Goal: Task Accomplishment & Management: Manage account settings

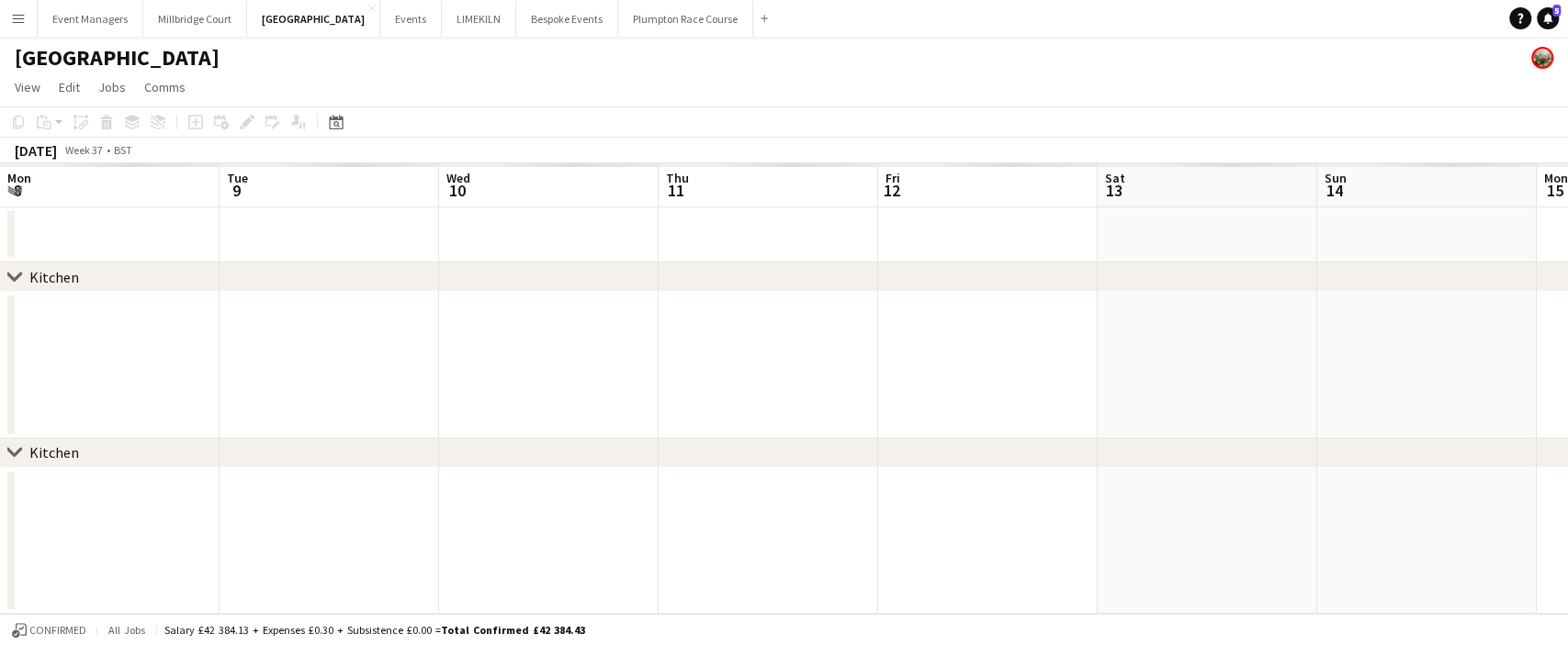
scroll to position [0, 722]
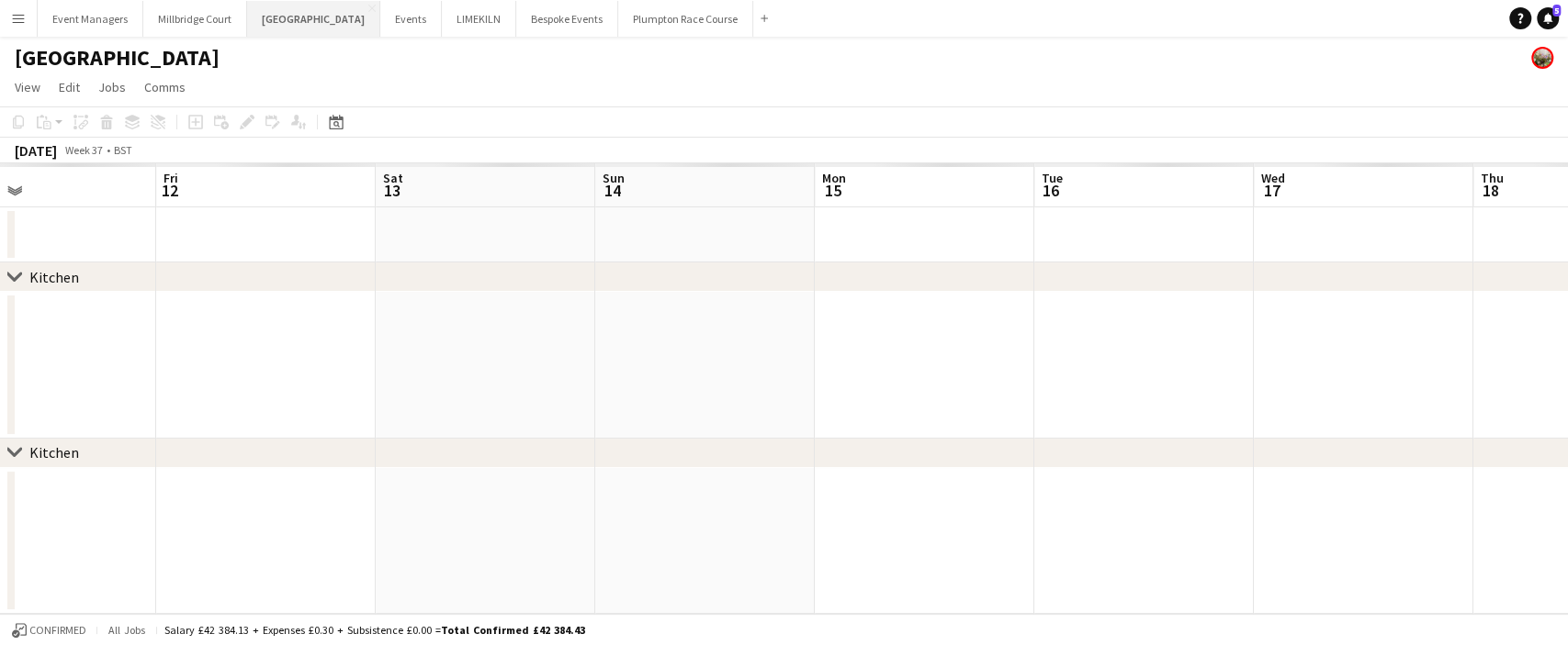
click at [270, 24] on button "[GEOGRAPHIC_DATA] Close" at bounding box center [313, 19] width 133 height 36
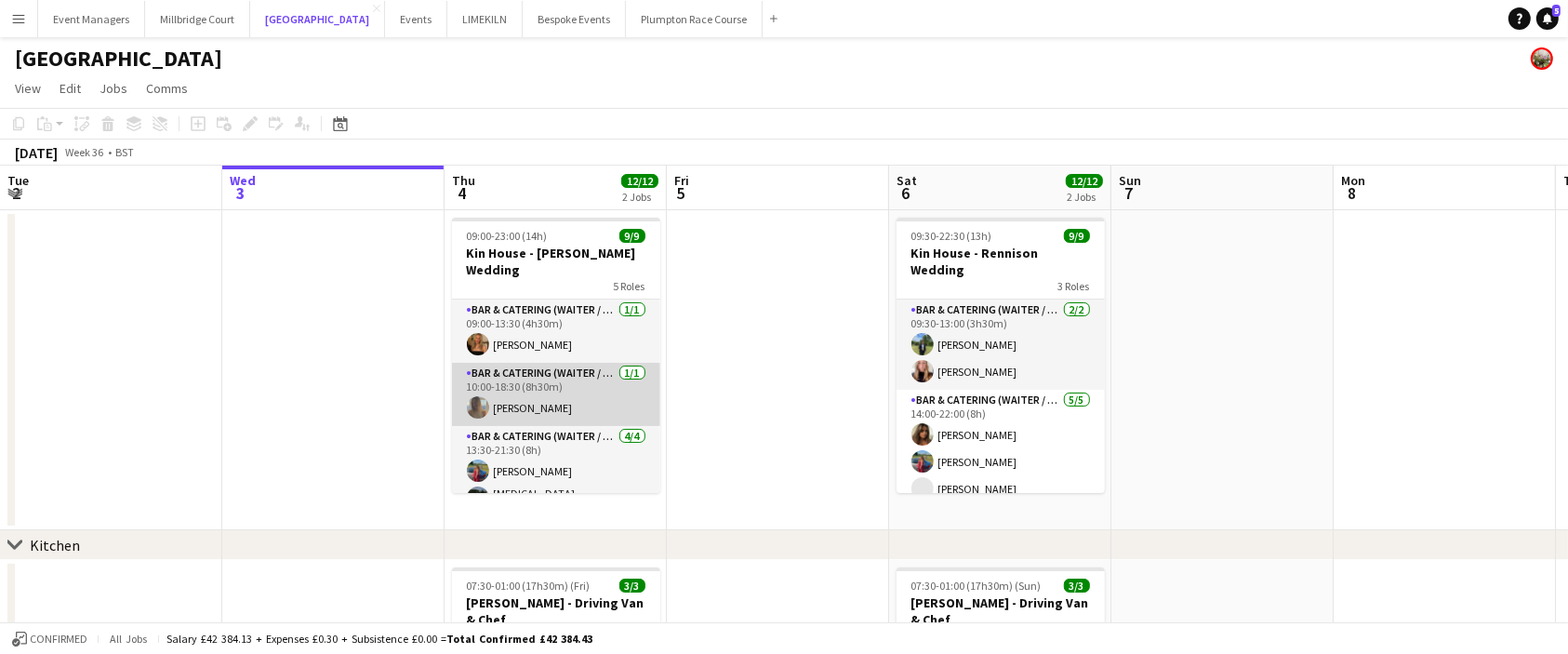
scroll to position [214, 0]
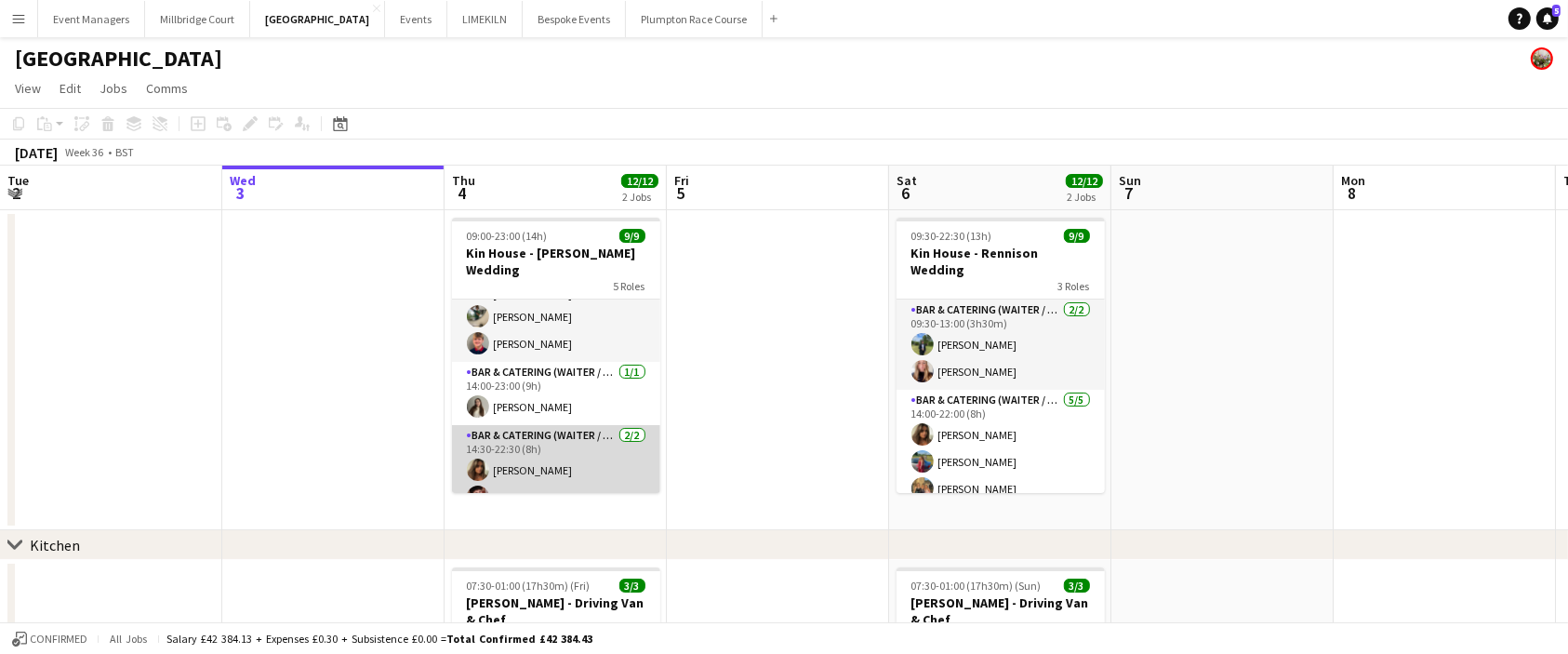
click at [547, 441] on app-card-role "Bar & Catering (Waiter / waitress) 2/2 14:30-22:30 (8h) Tia Jacobs Jonnie Saund…" at bounding box center [556, 470] width 208 height 90
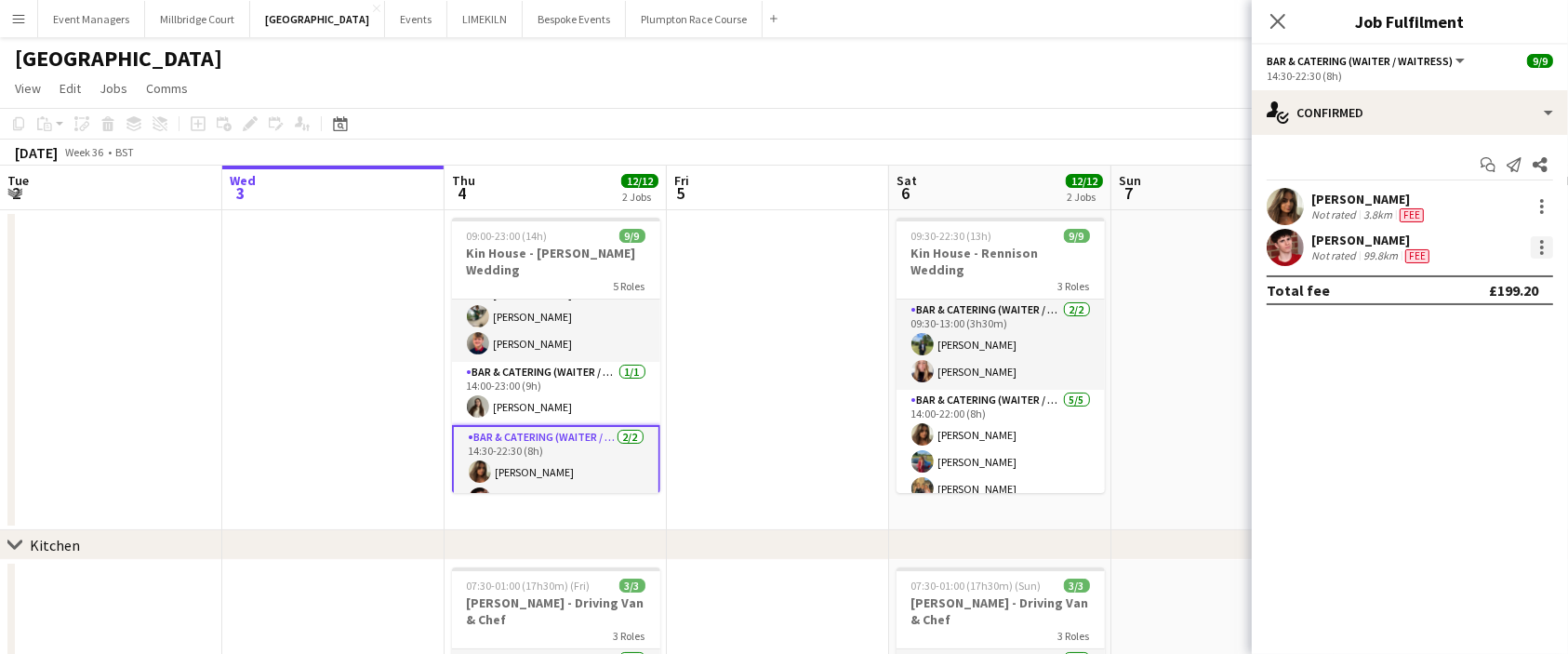
click at [1545, 244] on div at bounding box center [1541, 247] width 22 height 22
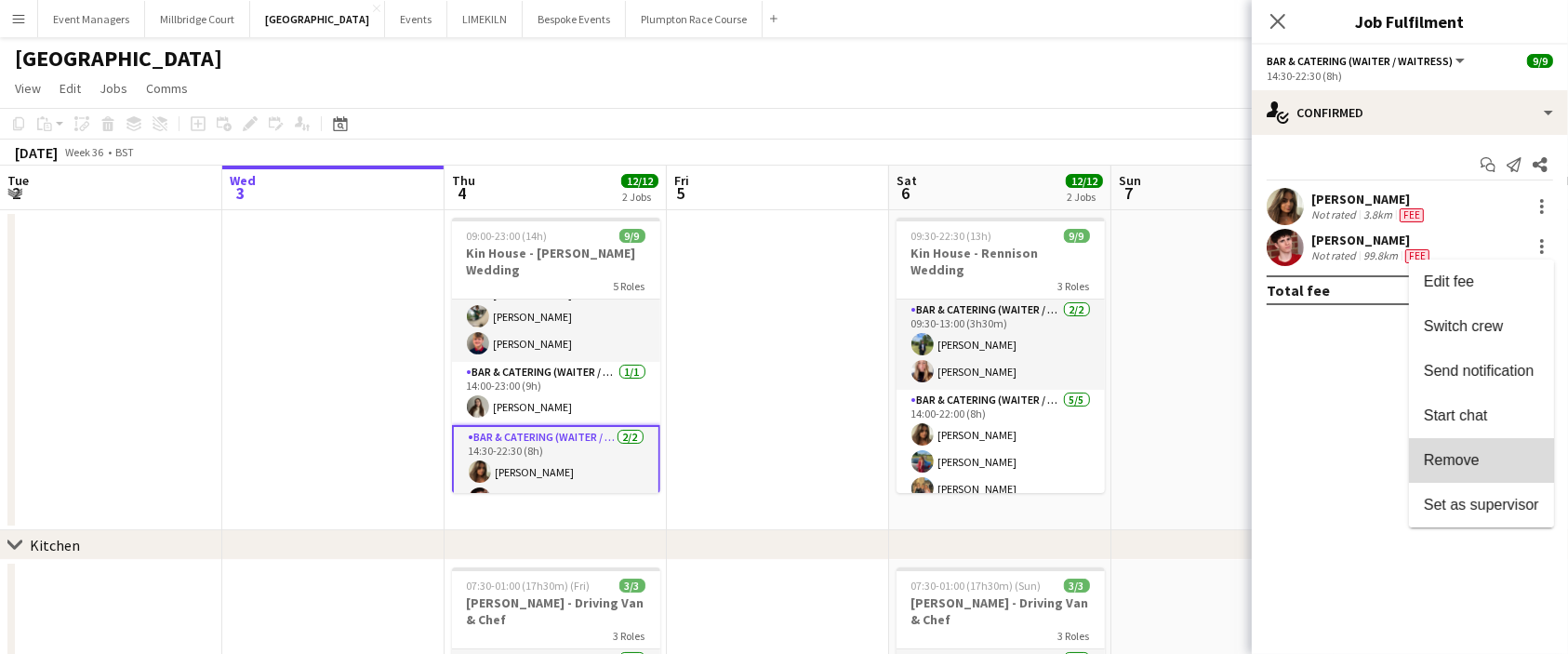
click at [1518, 448] on button "Remove" at bounding box center [1482, 461] width 145 height 45
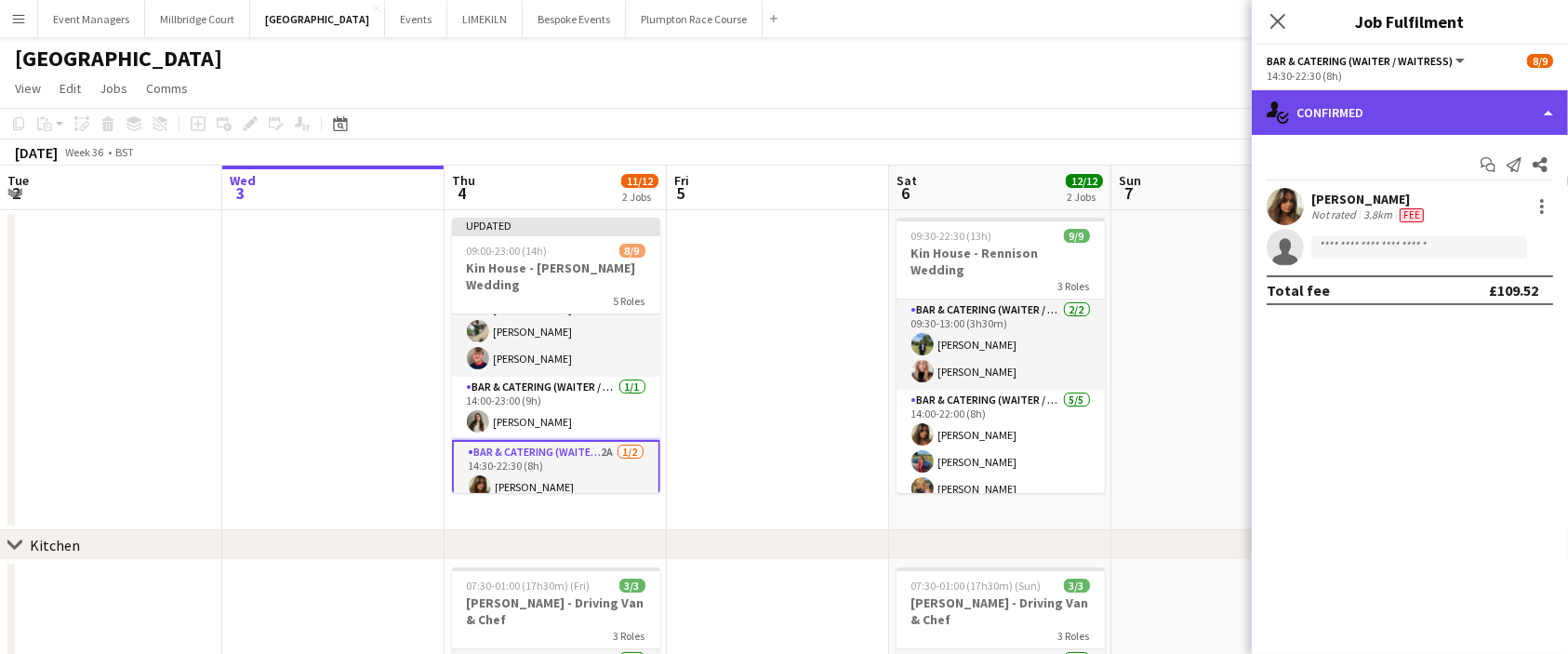
click at [1340, 110] on div "single-neutral-actions-check-2 Confirmed" at bounding box center [1409, 112] width 316 height 45
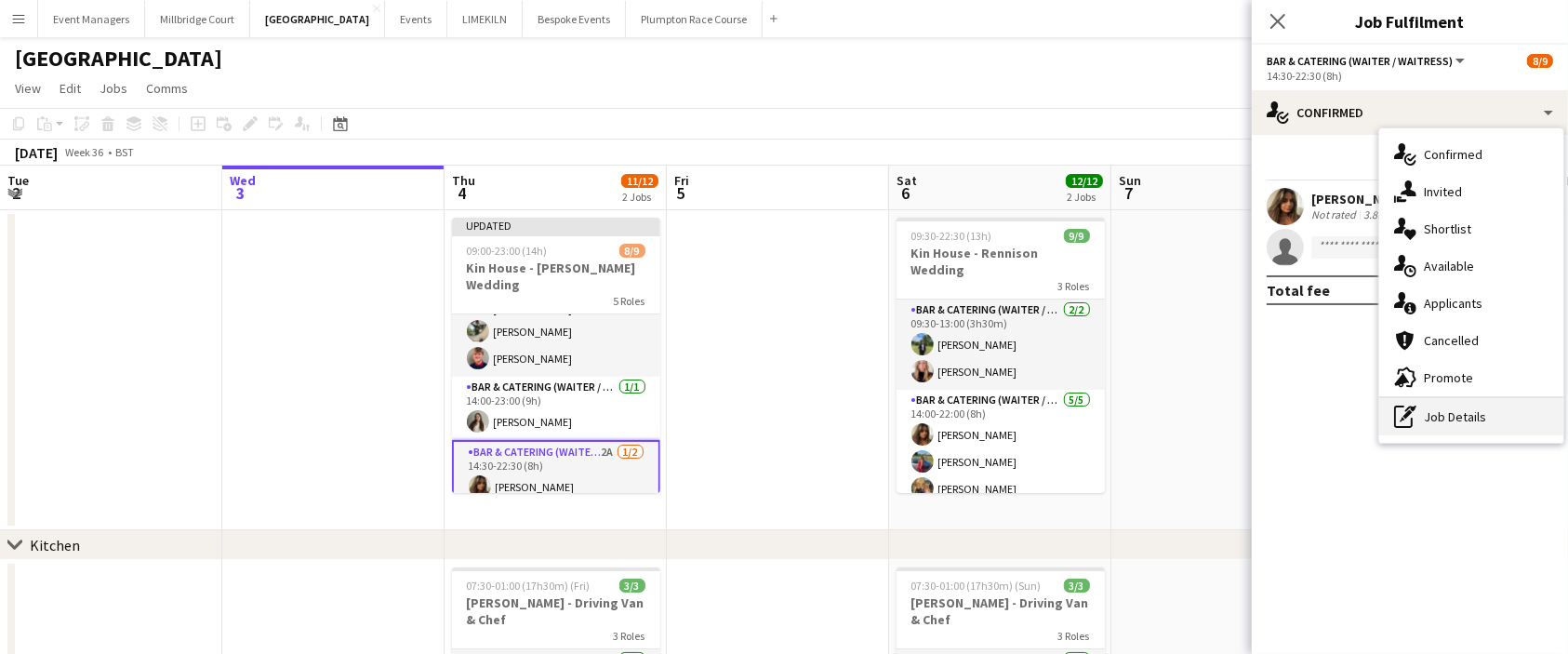
click at [1461, 410] on div "pen-write Job Details" at bounding box center [1471, 417] width 184 height 37
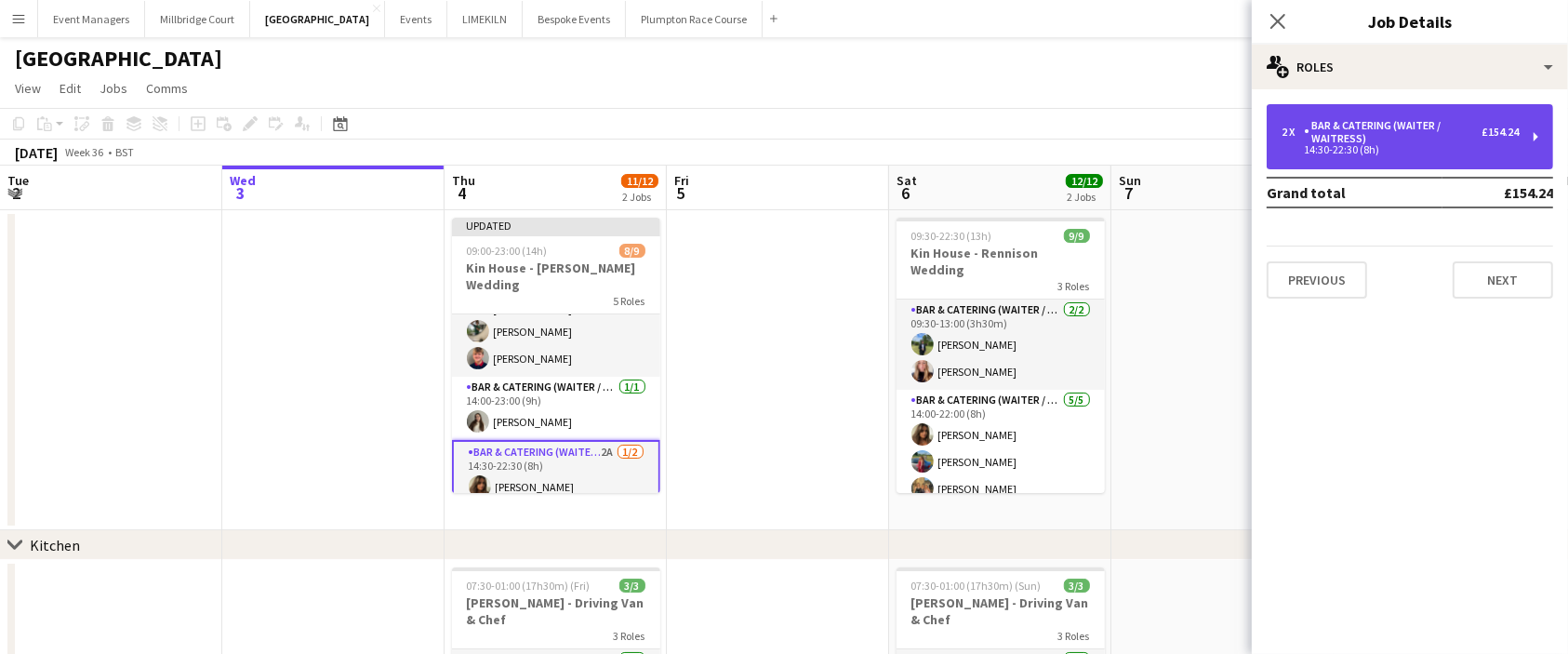
click at [1423, 133] on div "Bar & Catering (Waiter / waitress)" at bounding box center [1393, 132] width 178 height 26
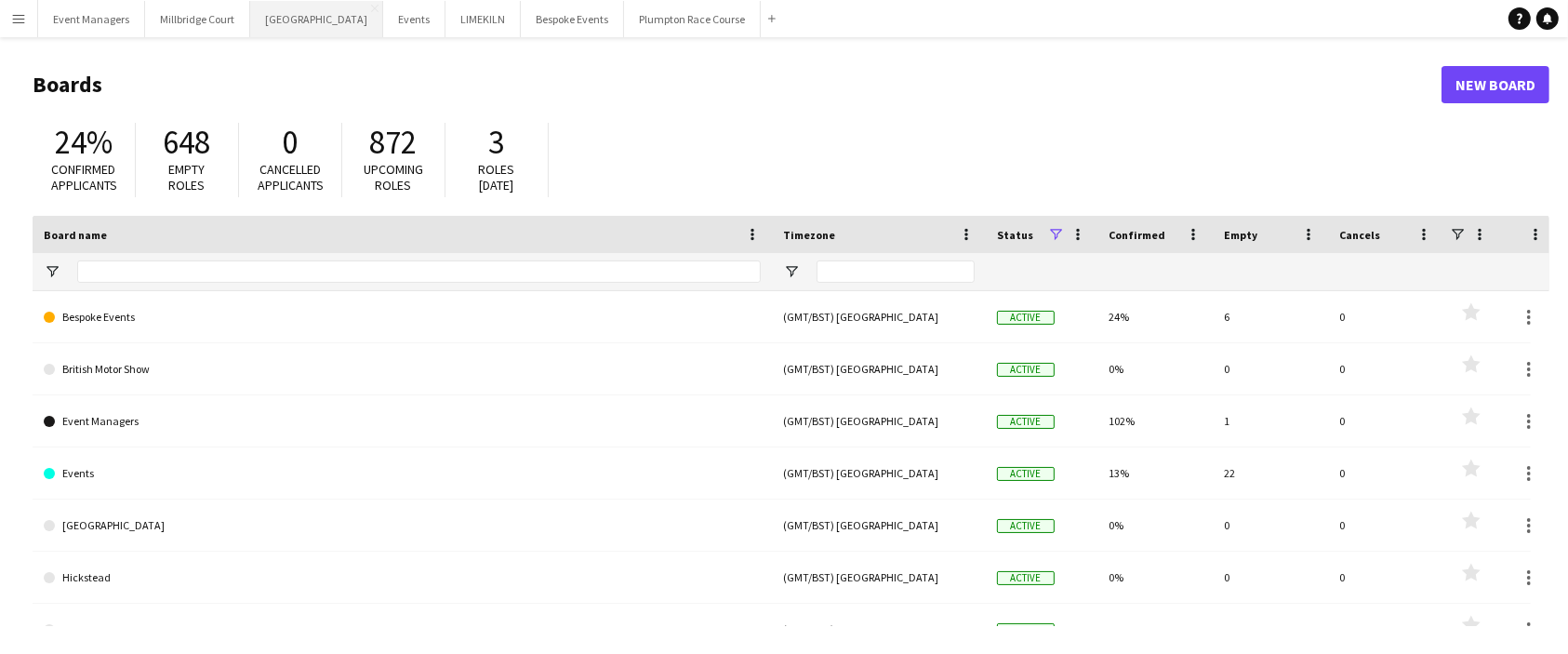
click at [283, 19] on button "[GEOGRAPHIC_DATA] Close" at bounding box center [316, 19] width 133 height 36
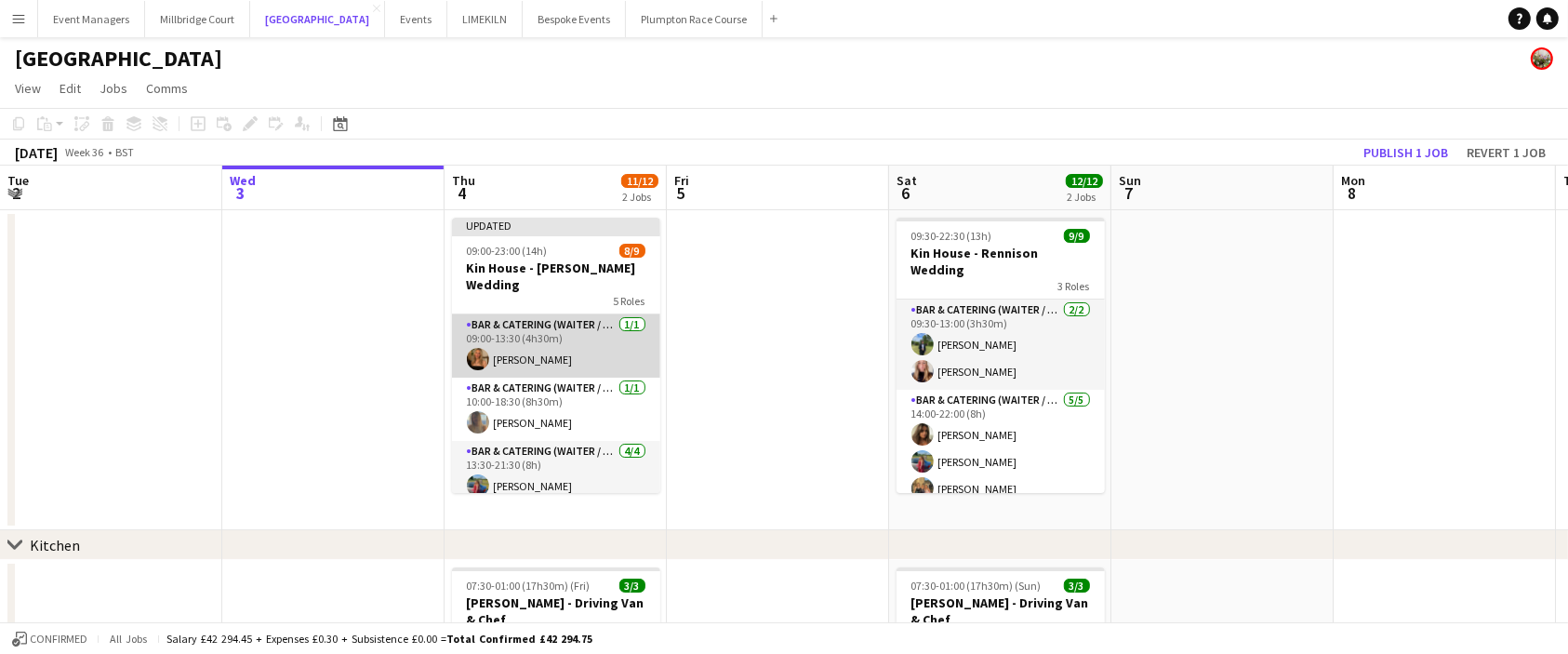
scroll to position [229, 0]
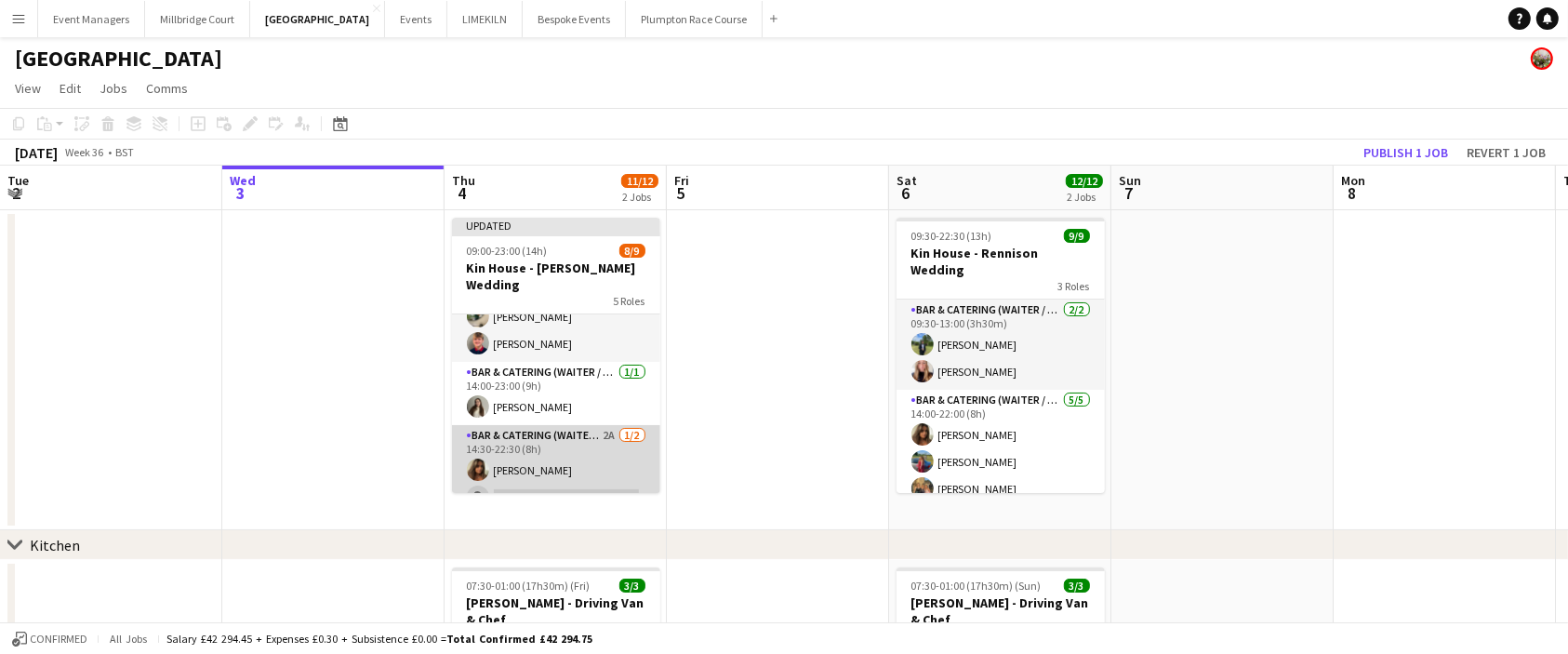
click at [570, 447] on app-card-role "Bar & Catering (Waiter / waitress) 2A [DATE] 14:30-22:30 (8h) [PERSON_NAME] sin…" at bounding box center [556, 470] width 208 height 90
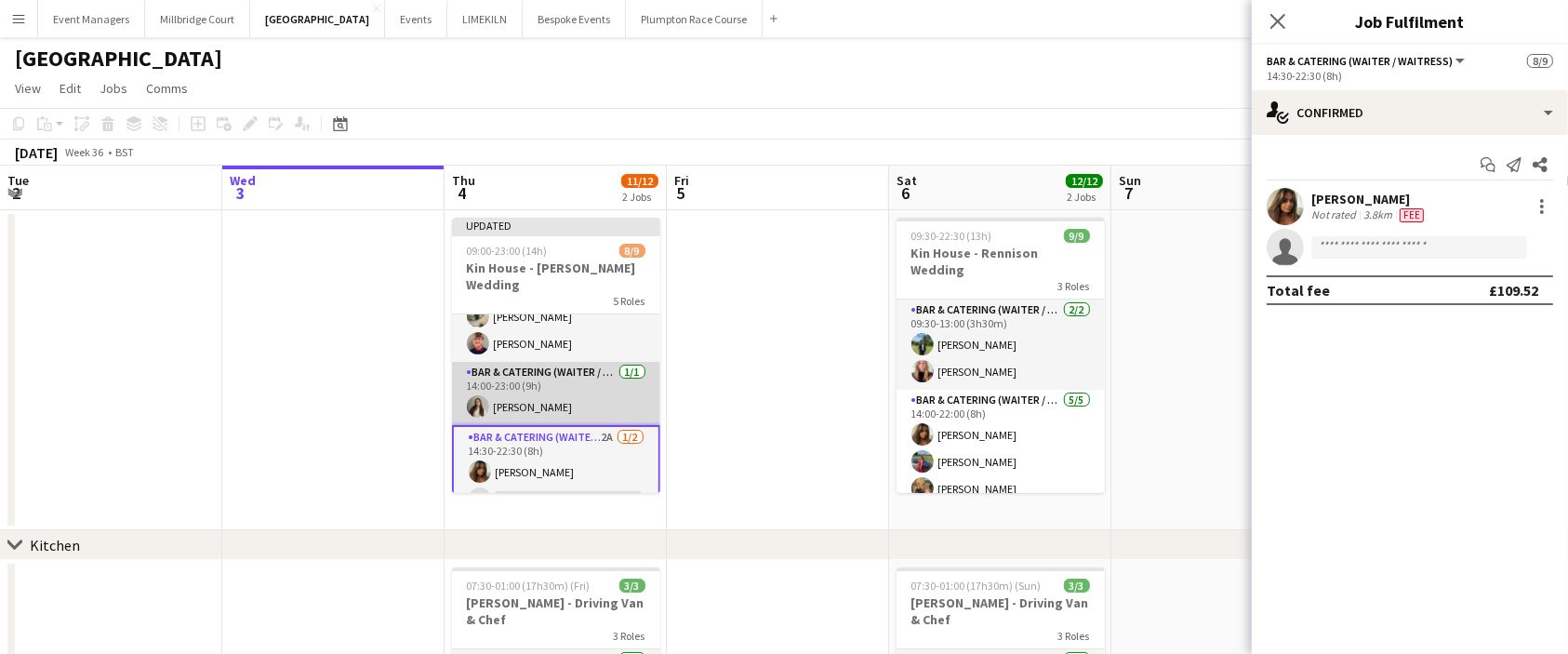
scroll to position [115, 0]
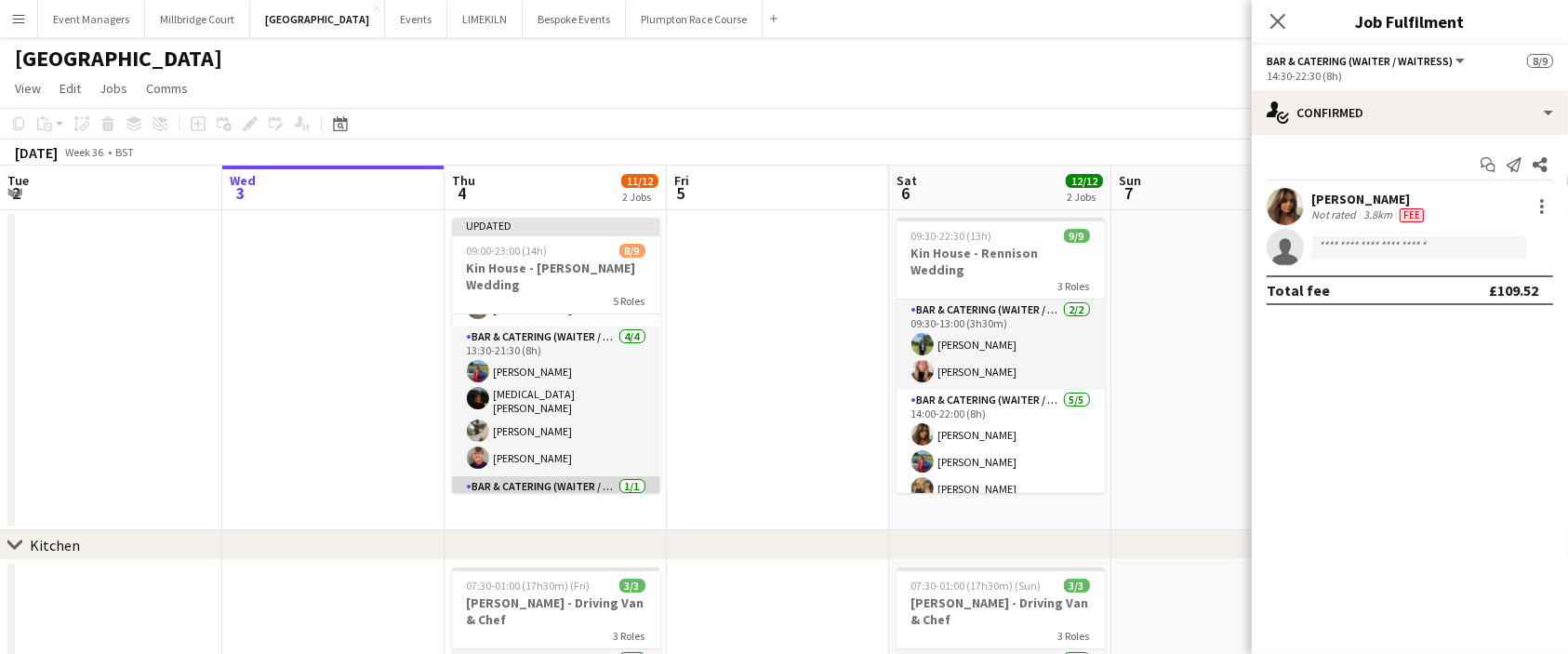
click at [561, 401] on app-card-role "Bar & Catering (Waiter / waitress) [DATE] 13:30-21:30 (8h) [PERSON_NAME] [MEDIC…" at bounding box center [556, 402] width 208 height 150
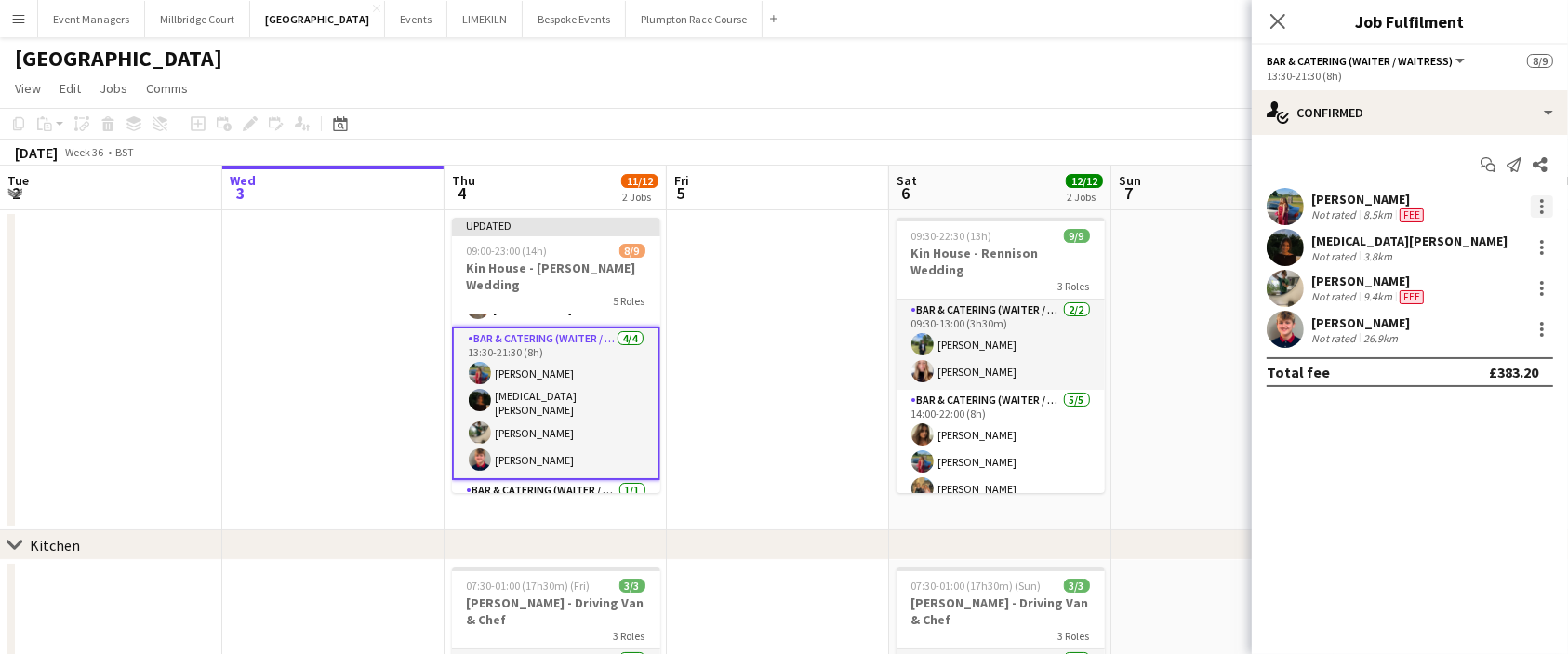
click at [1542, 201] on div at bounding box center [1542, 201] width 4 height 4
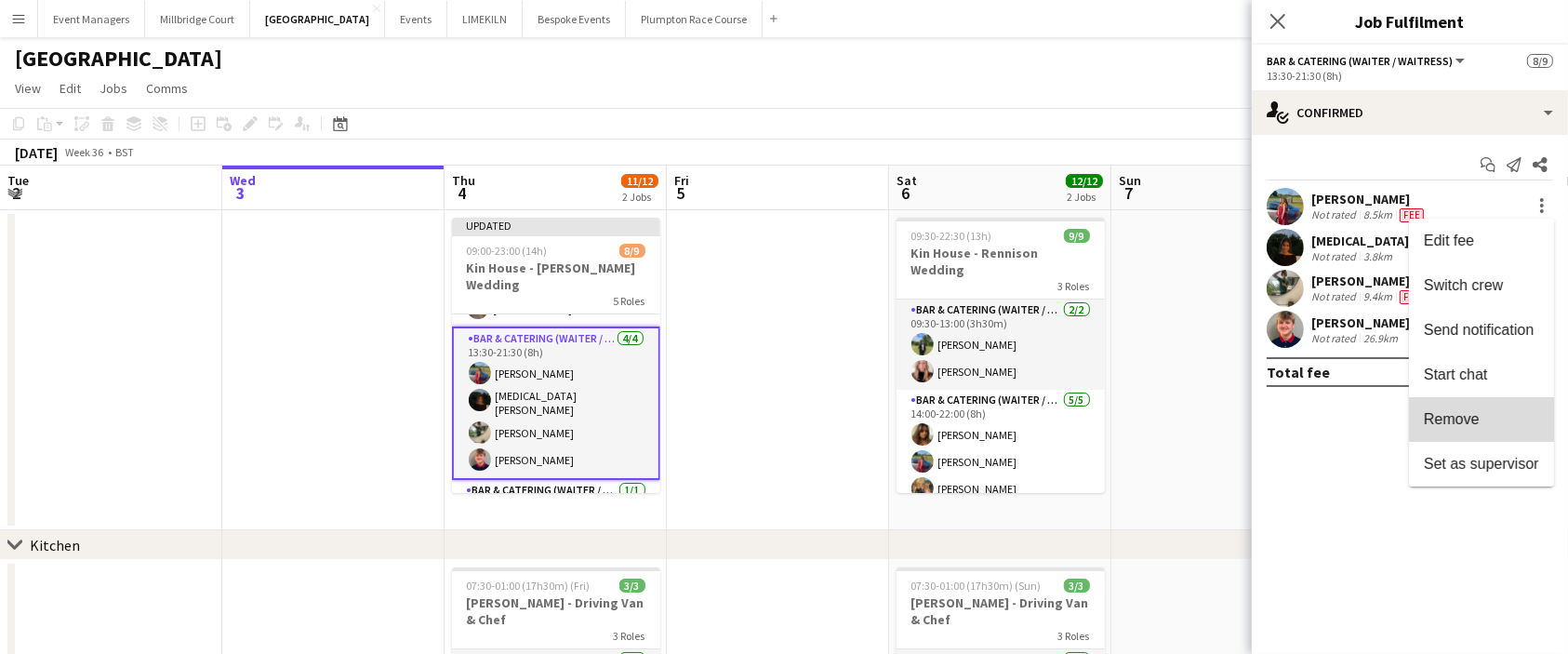
click at [1515, 412] on span "Remove" at bounding box center [1482, 420] width 116 height 17
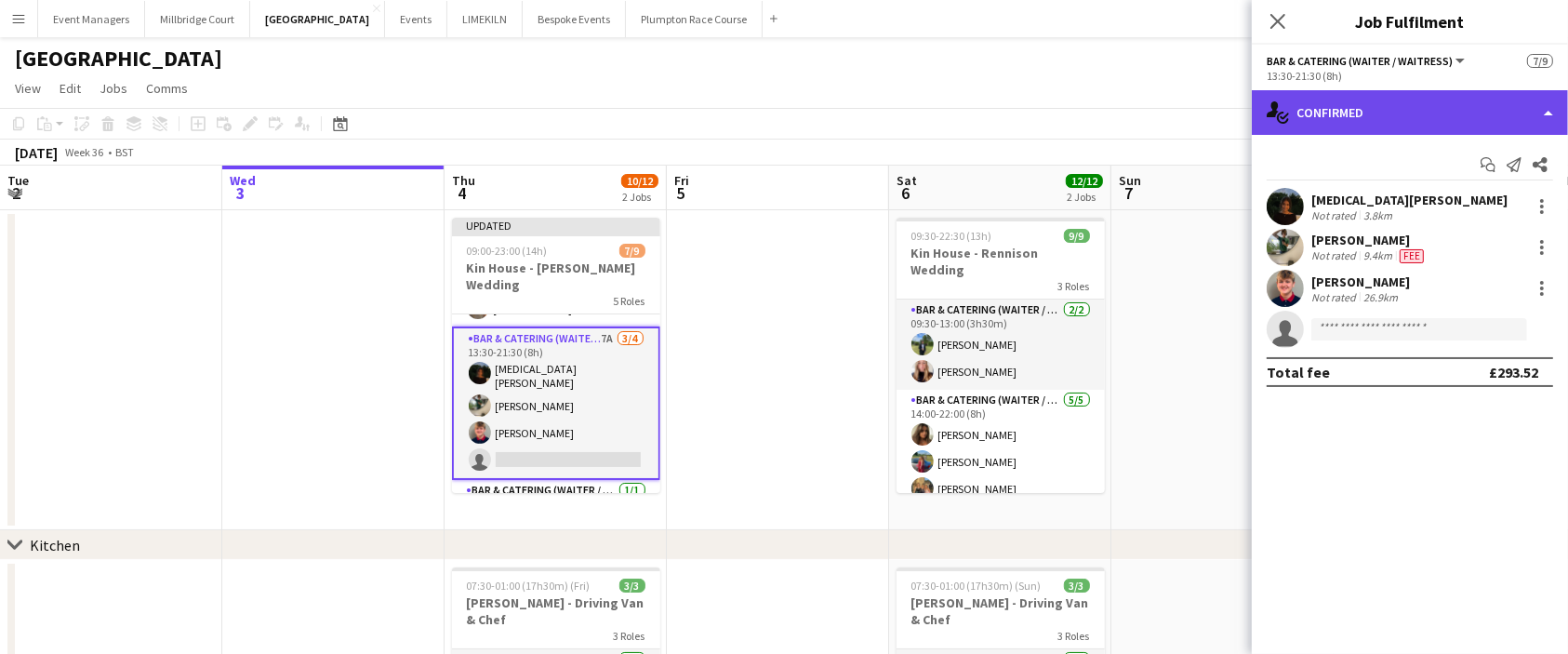
click at [1369, 123] on div "single-neutral-actions-check-2 Confirmed" at bounding box center [1409, 112] width 316 height 45
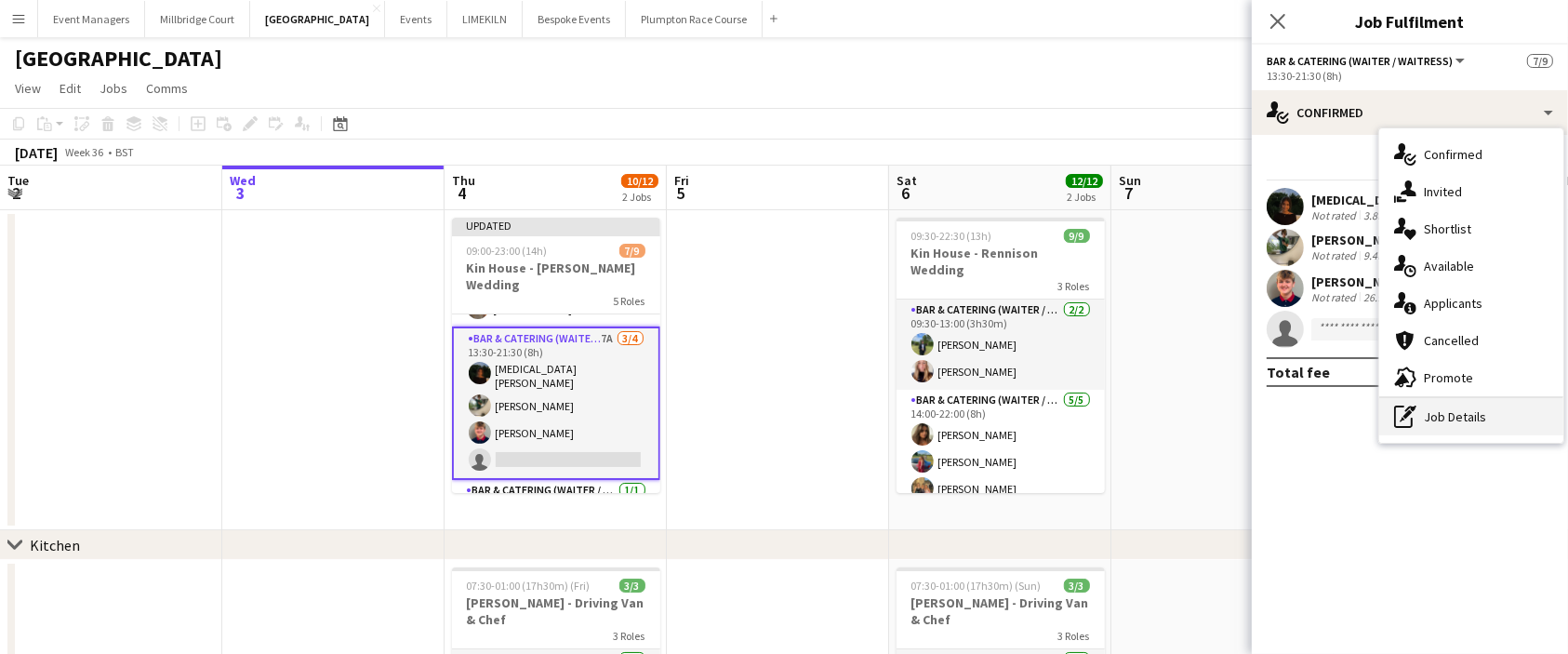
click at [1478, 412] on div "pen-write Job Details" at bounding box center [1471, 417] width 184 height 37
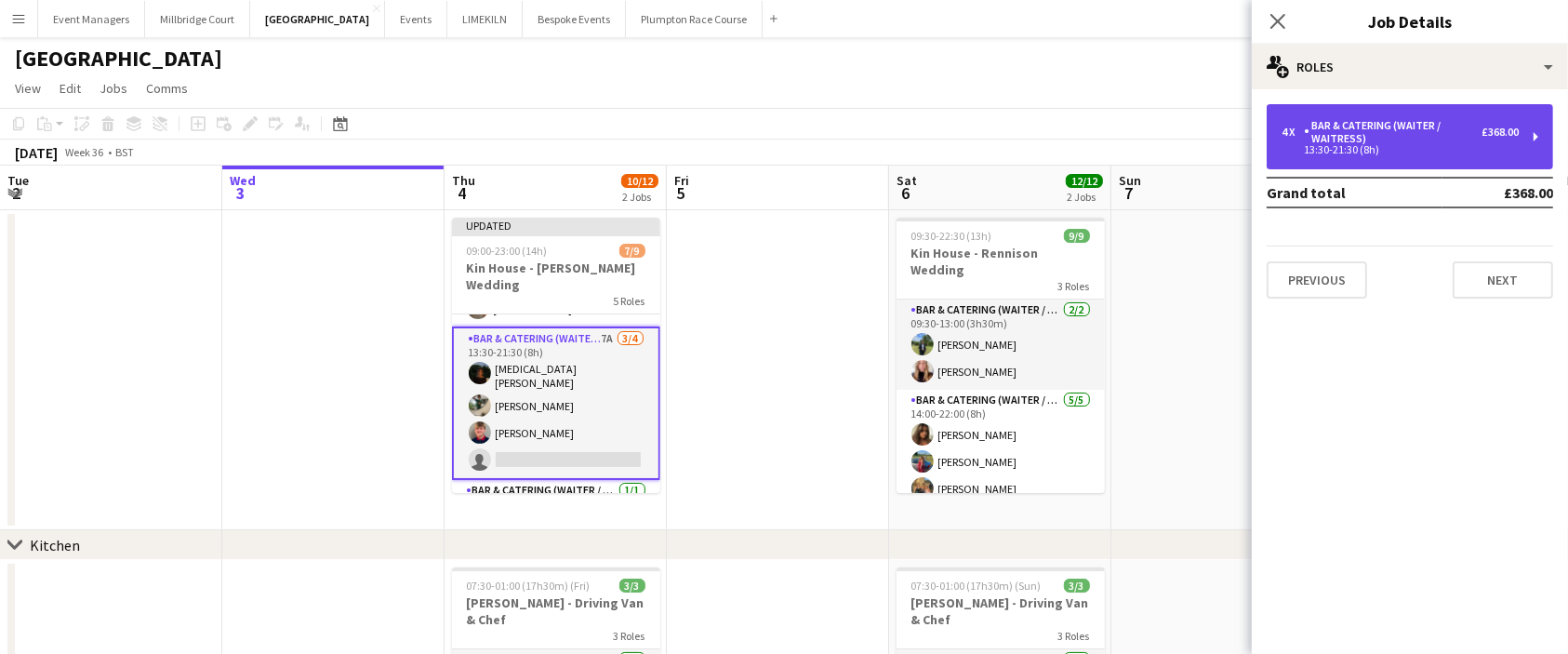
click at [1430, 134] on div "Bar & Catering (Waiter / waitress)" at bounding box center [1393, 132] width 178 height 26
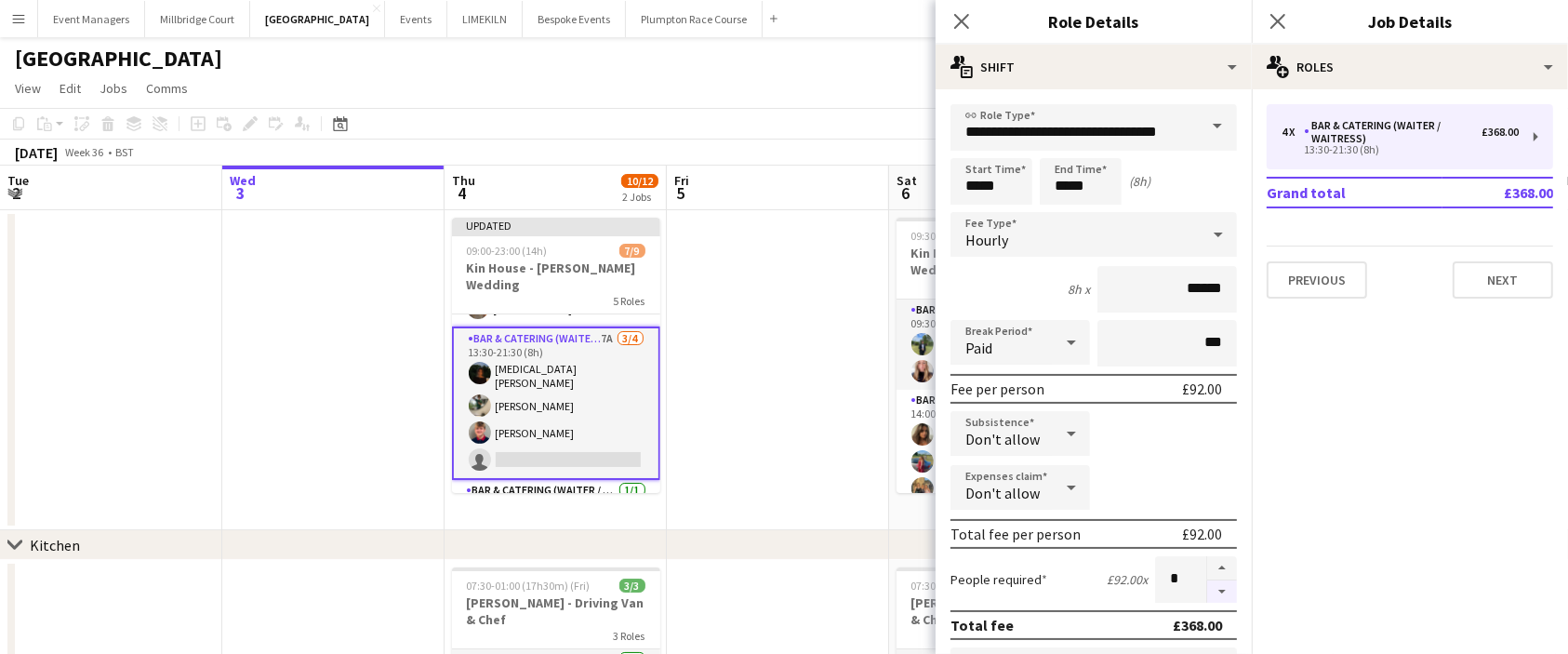
click at [1214, 589] on button "button" at bounding box center [1222, 593] width 30 height 23
type input "*"
click at [1284, 18] on icon "Close pop-in" at bounding box center [1278, 21] width 17 height 17
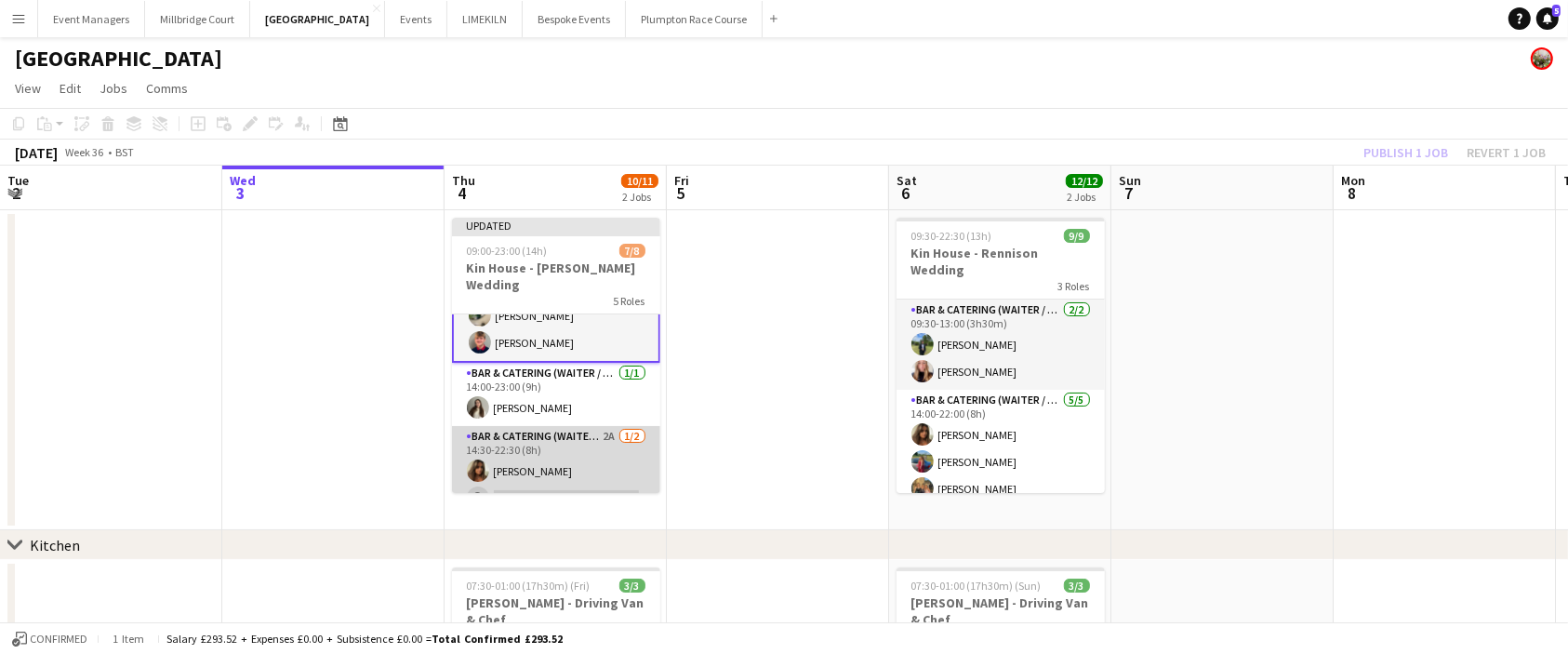
click at [573, 432] on app-card-role "Bar & Catering (Waiter / waitress) 2A [DATE] 14:30-22:30 (8h) [PERSON_NAME] sin…" at bounding box center [556, 471] width 208 height 90
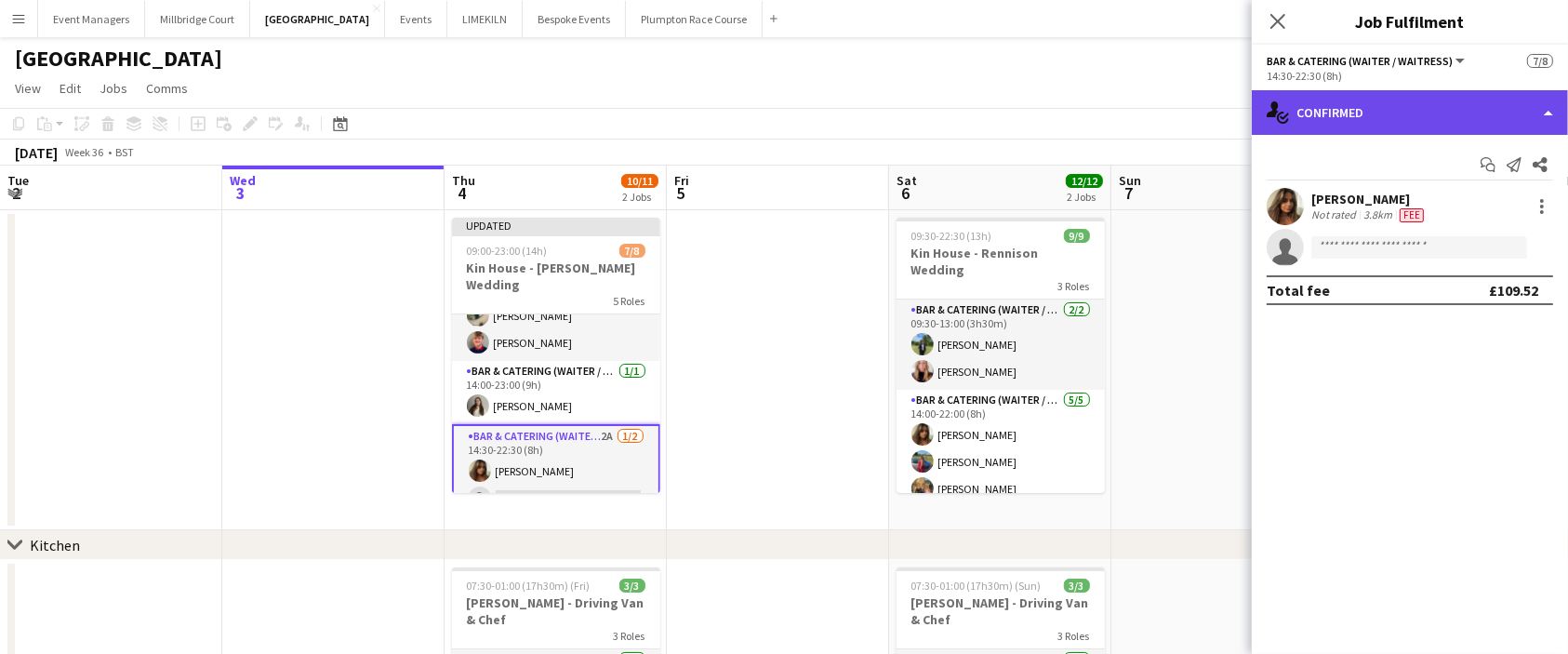
click at [1385, 121] on div "single-neutral-actions-check-2 Confirmed" at bounding box center [1409, 112] width 316 height 45
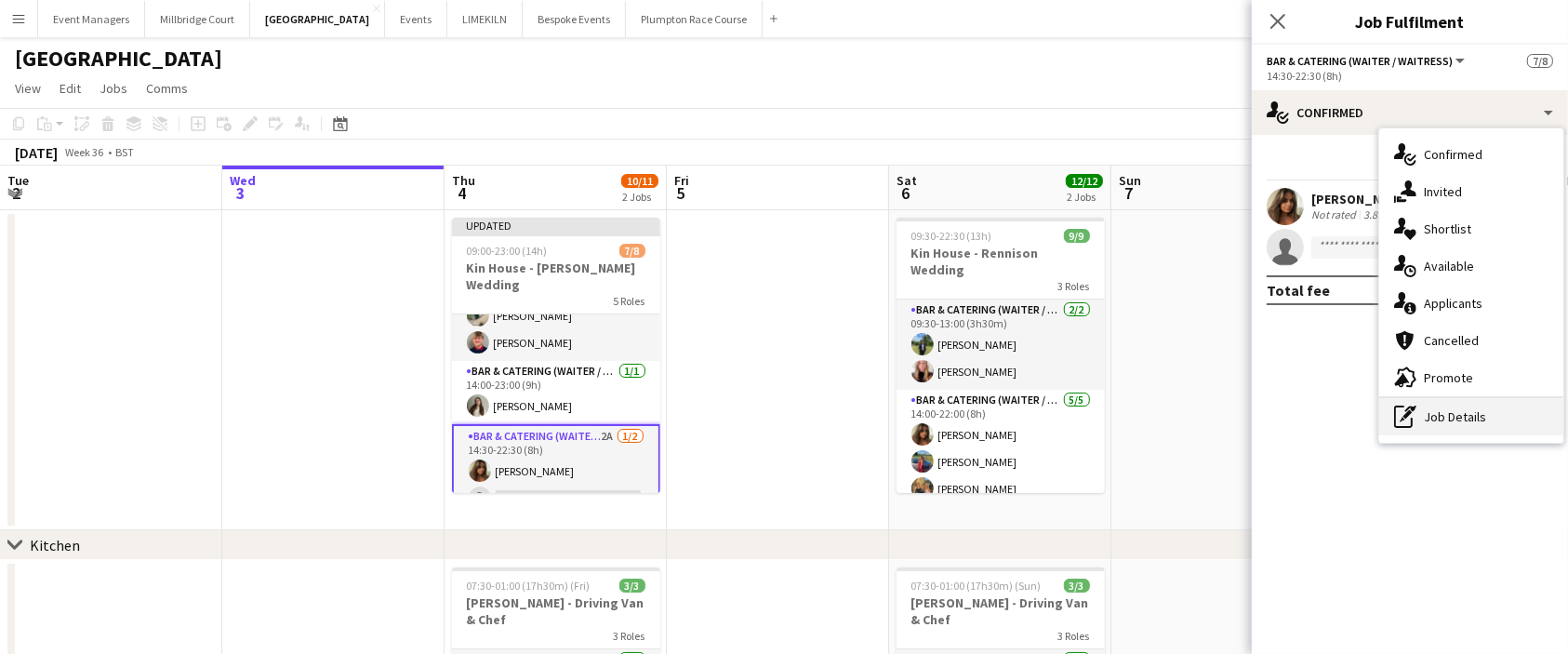
click at [1490, 419] on div "pen-write Job Details" at bounding box center [1471, 417] width 184 height 37
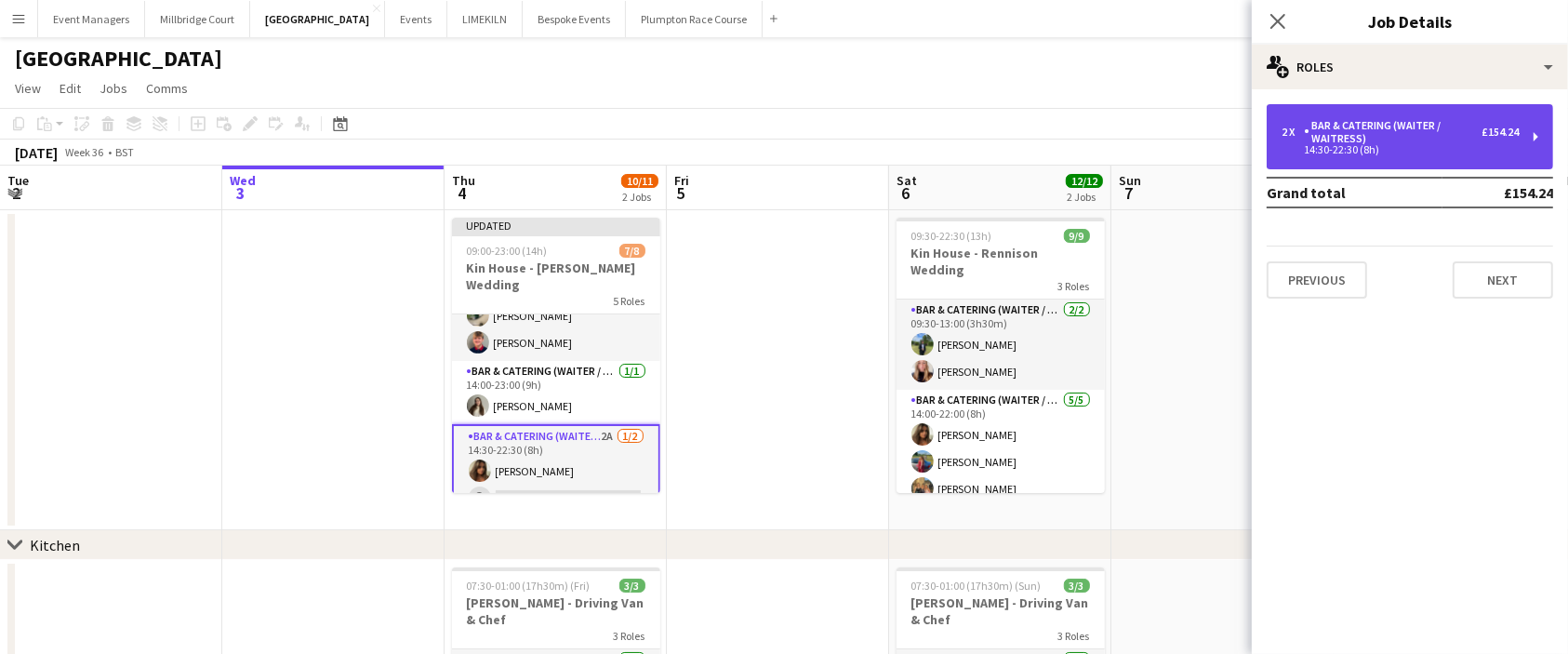
click at [1418, 135] on div "Bar & Catering (Waiter / waitress)" at bounding box center [1393, 132] width 178 height 26
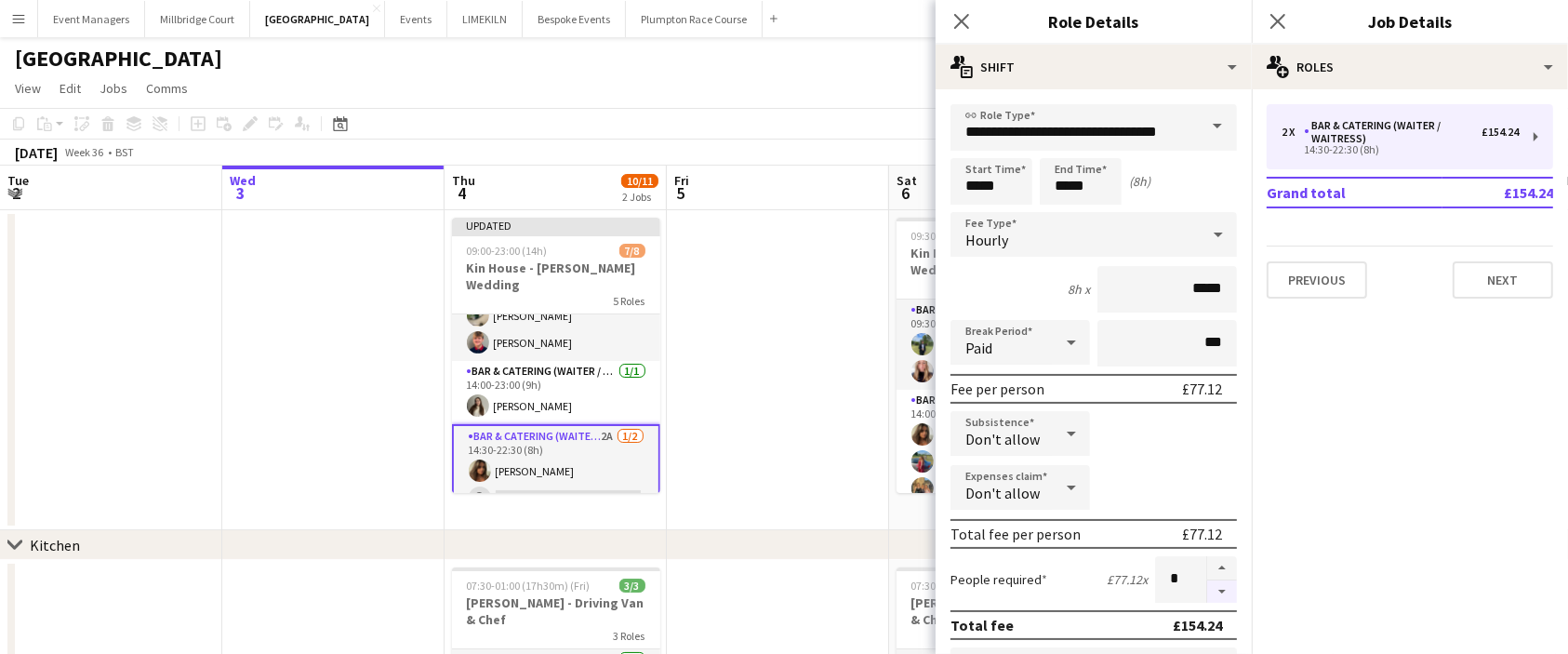
click at [1210, 586] on button "button" at bounding box center [1222, 593] width 30 height 23
type input "*"
click at [1284, 26] on icon at bounding box center [1278, 21] width 17 height 17
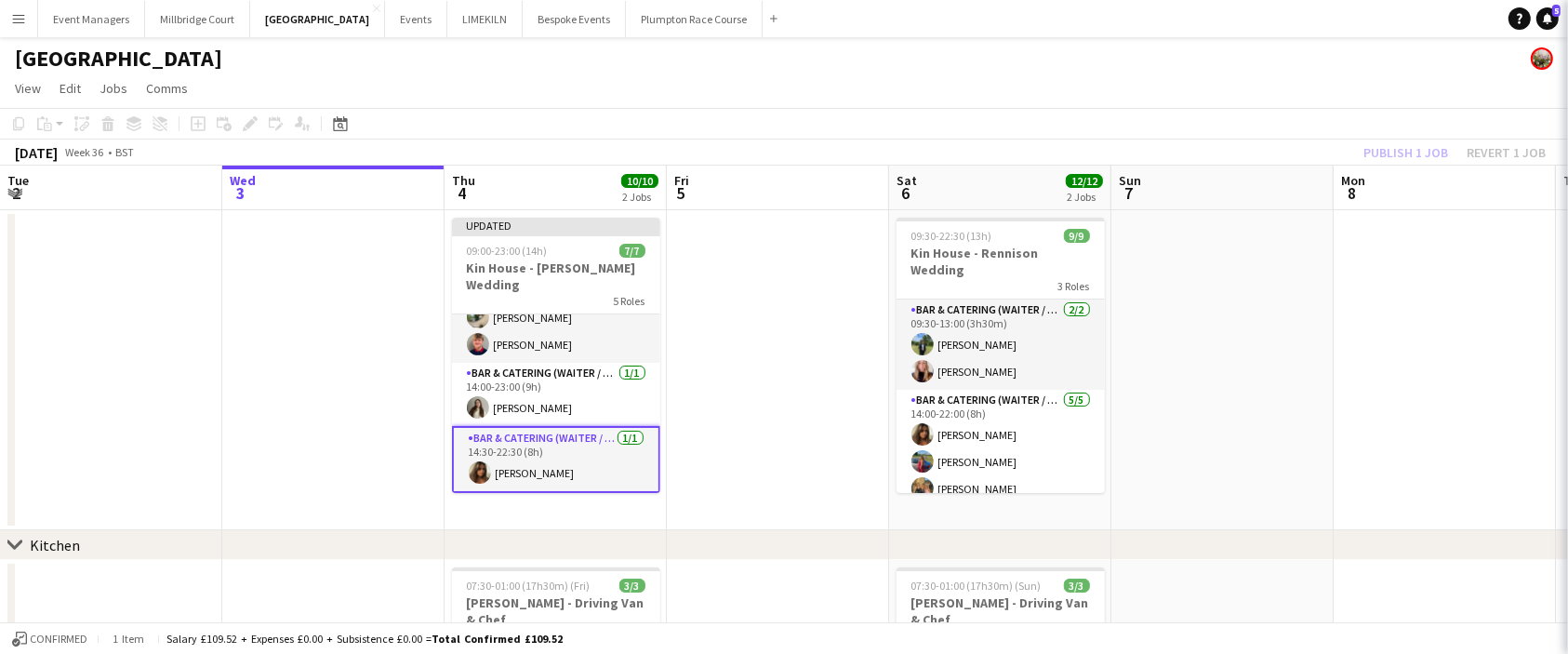
scroll to position [179, 0]
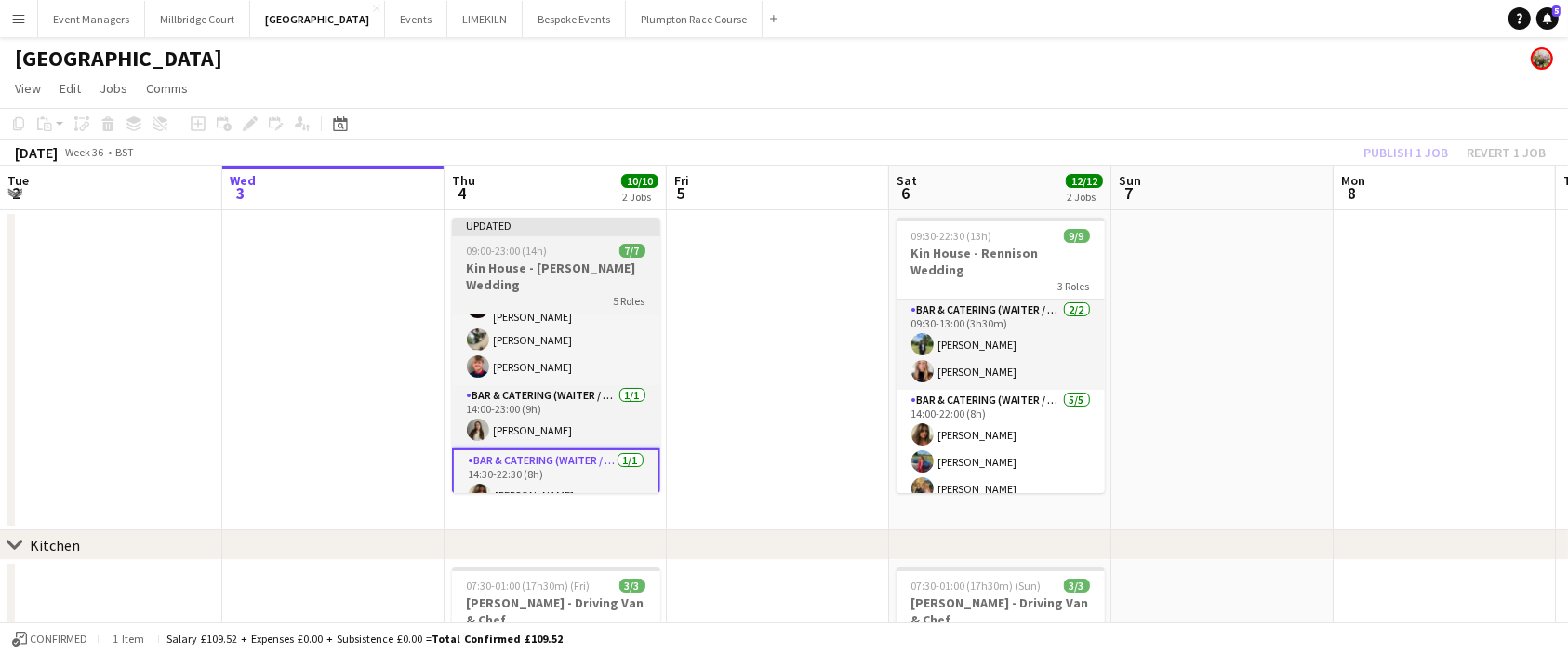
click at [550, 256] on div "09:00-23:00 (14h) 7/7" at bounding box center [556, 251] width 208 height 14
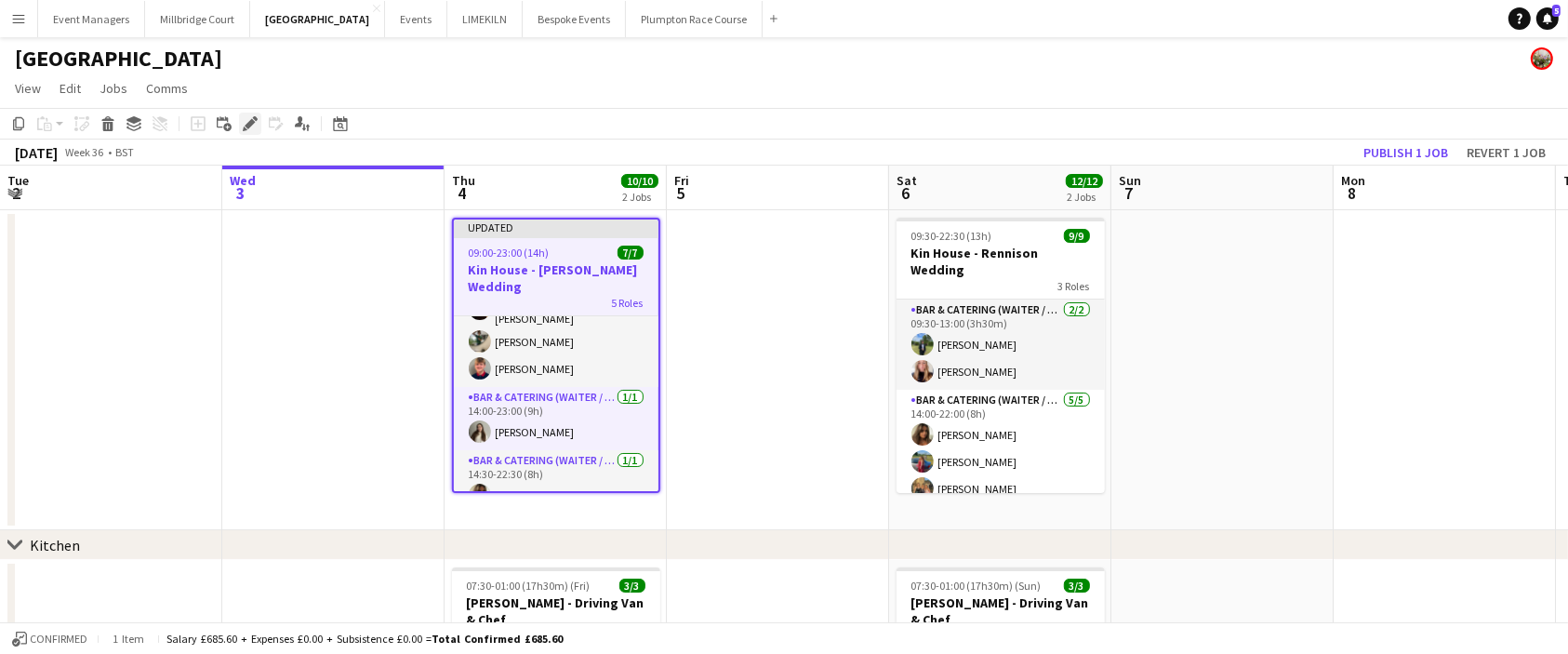
click at [247, 120] on icon "Edit" at bounding box center [250, 124] width 15 height 15
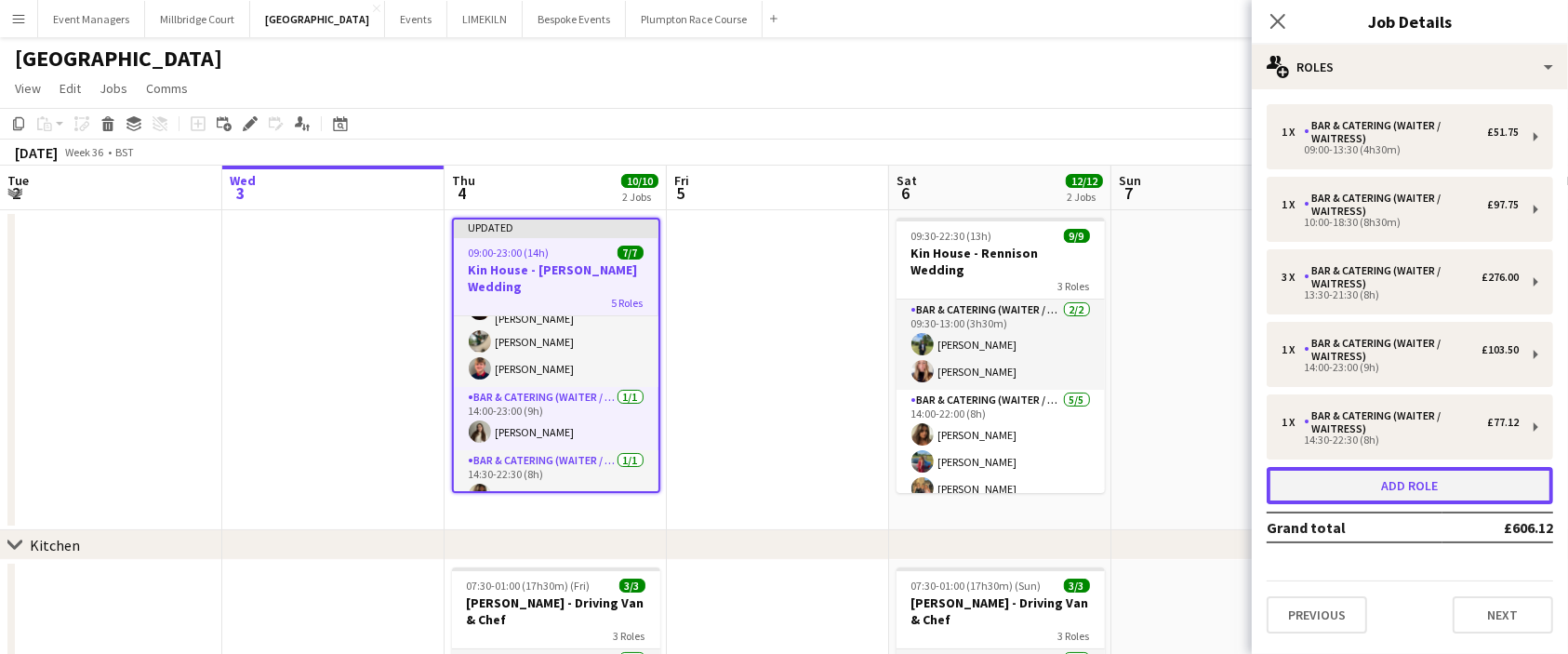
click at [1439, 481] on button "Add role" at bounding box center [1410, 486] width 287 height 37
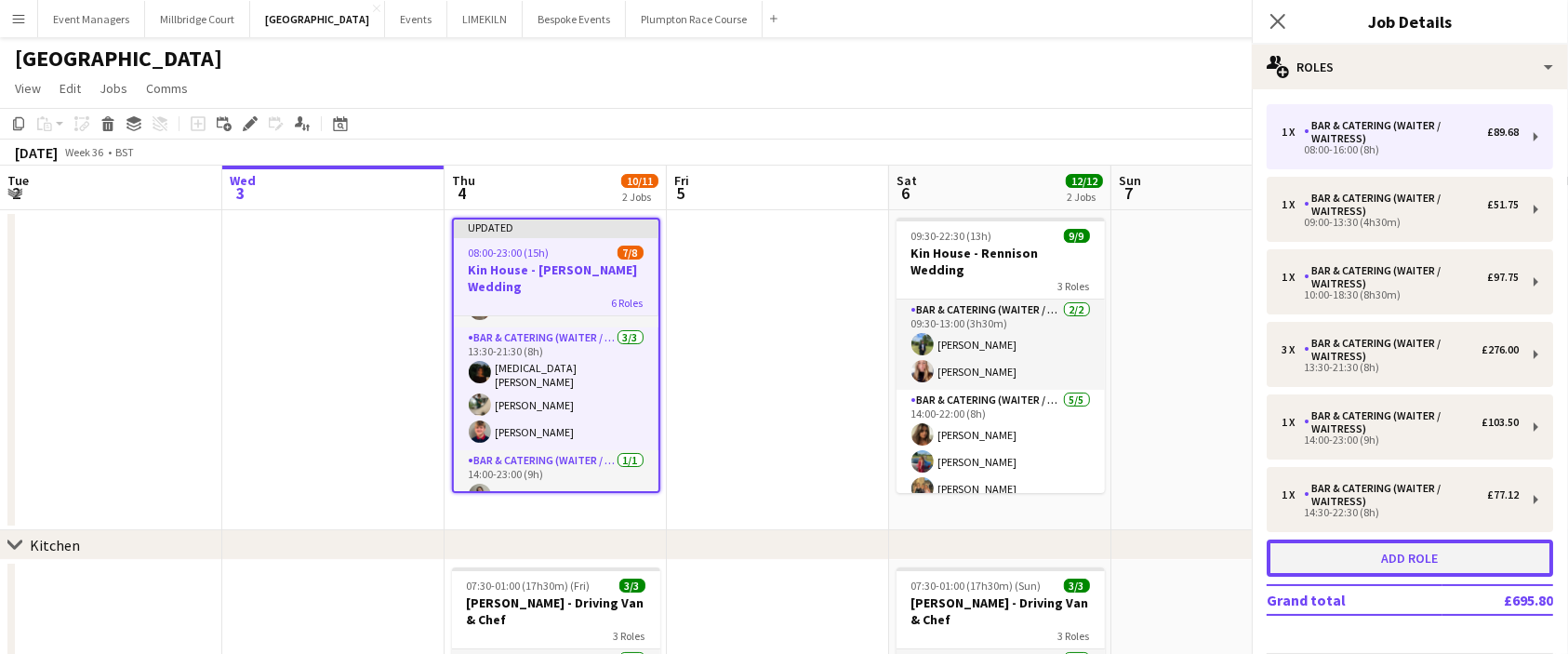
scroll to position [241, 0]
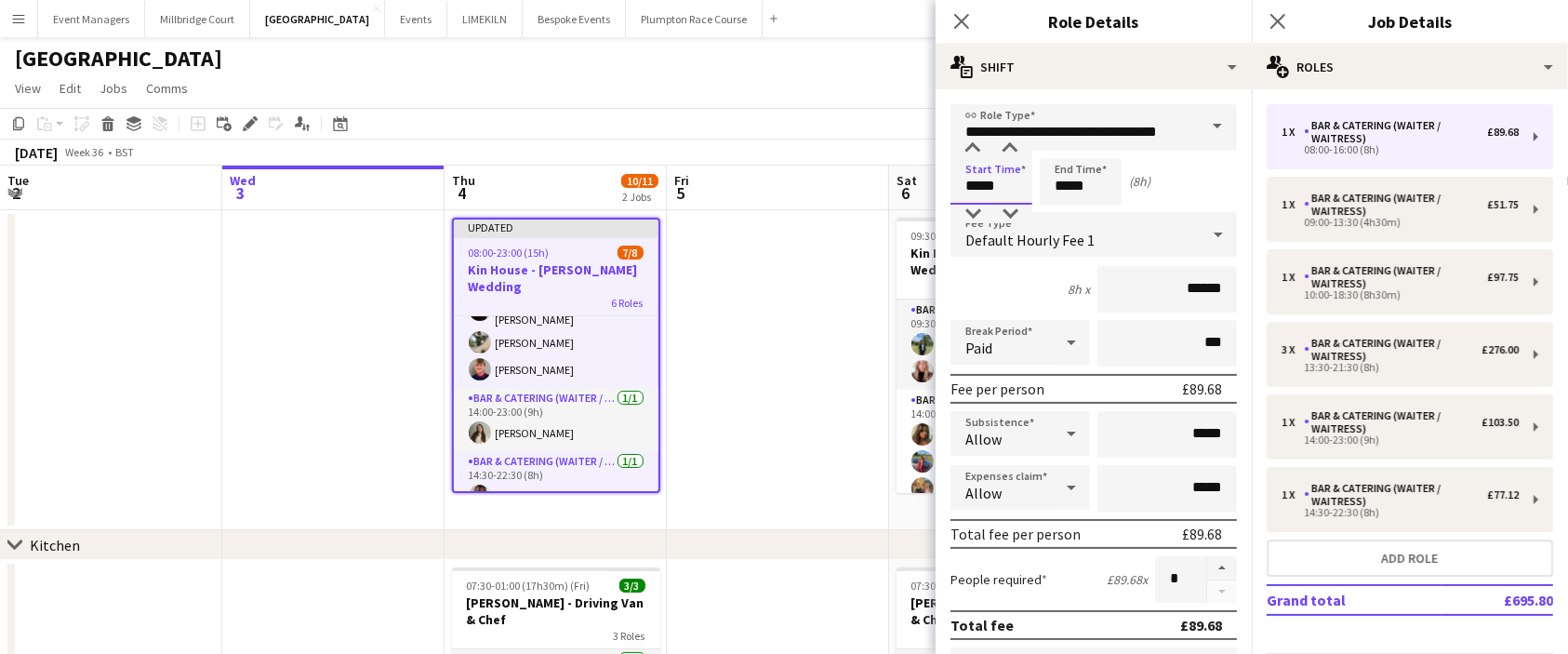
drag, startPoint x: 1008, startPoint y: 180, endPoint x: 774, endPoint y: 245, distance: 242.9
click at [774, 245] on body "Menu Boards Boards Boards All jobs Status Workforce Workforce My Workforce Recr…" at bounding box center [784, 498] width 1568 height 996
type input "*****"
click at [1192, 299] on input "******" at bounding box center [1168, 289] width 140 height 47
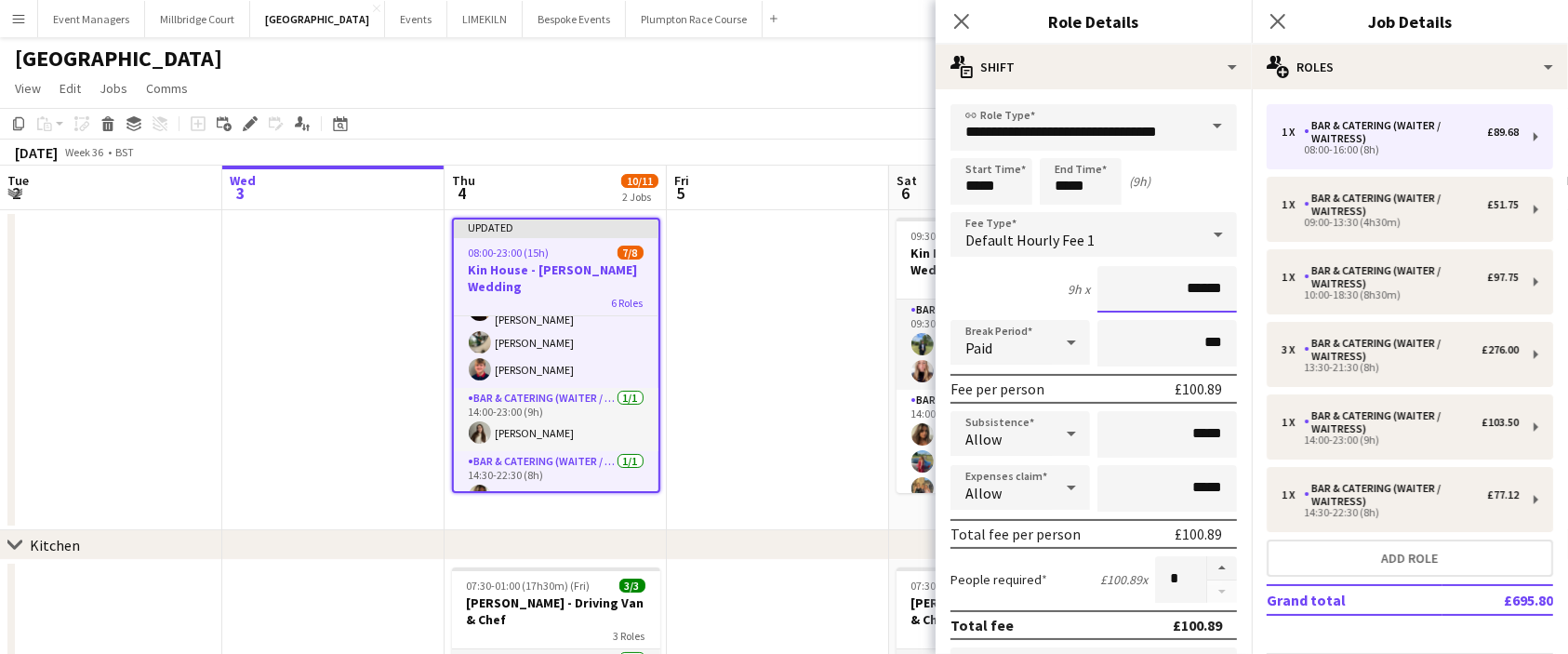
click at [1206, 289] on input "******" at bounding box center [1168, 289] width 140 height 47
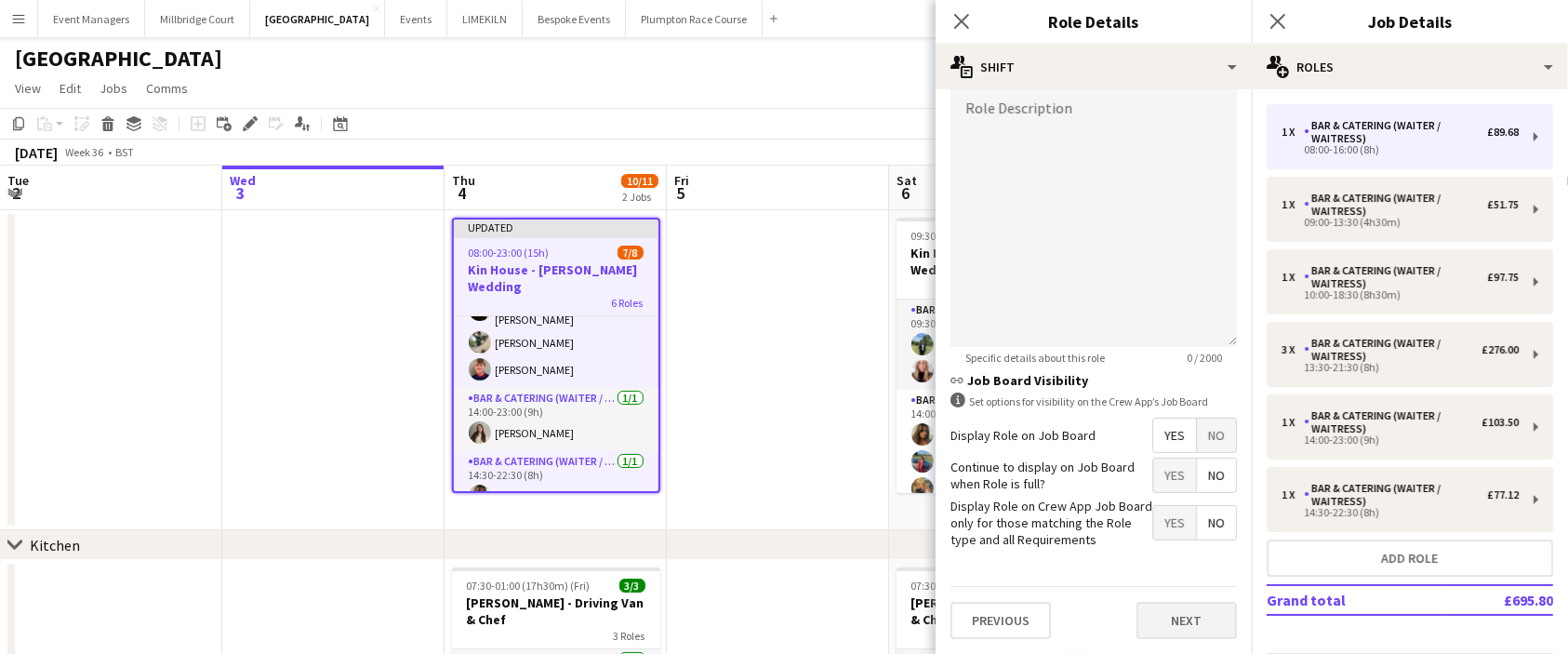
type input "******"
click at [1169, 633] on button "Next" at bounding box center [1187, 621] width 100 height 37
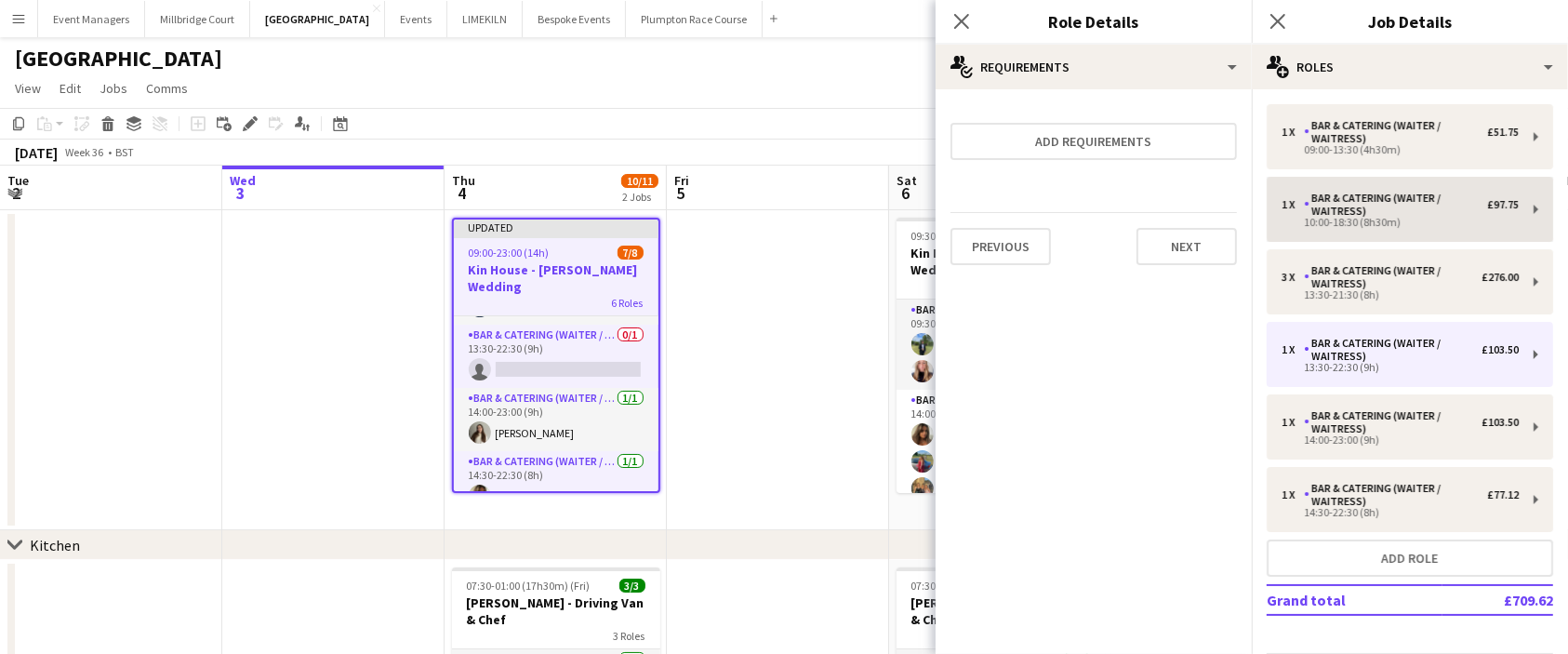
scroll to position [203, 0]
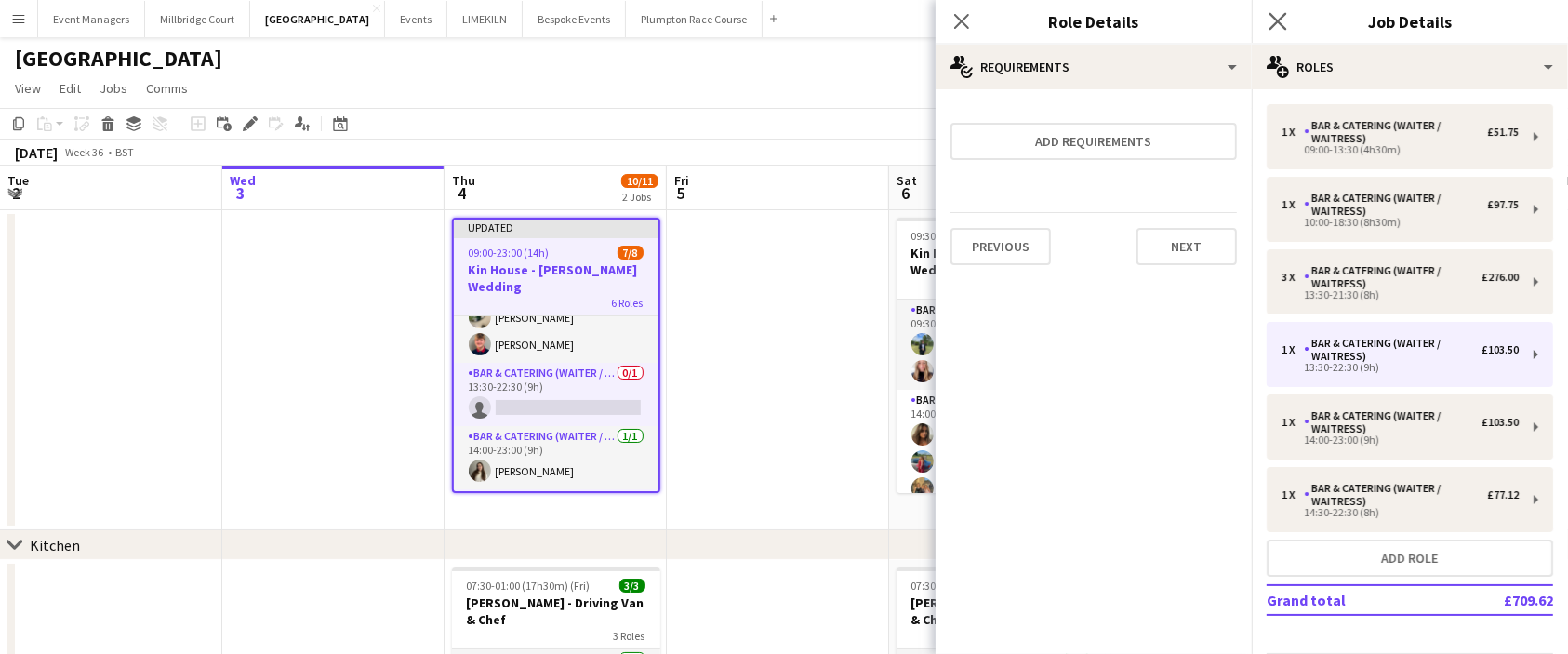
click at [1288, 18] on app-icon "Close pop-in" at bounding box center [1278, 22] width 27 height 27
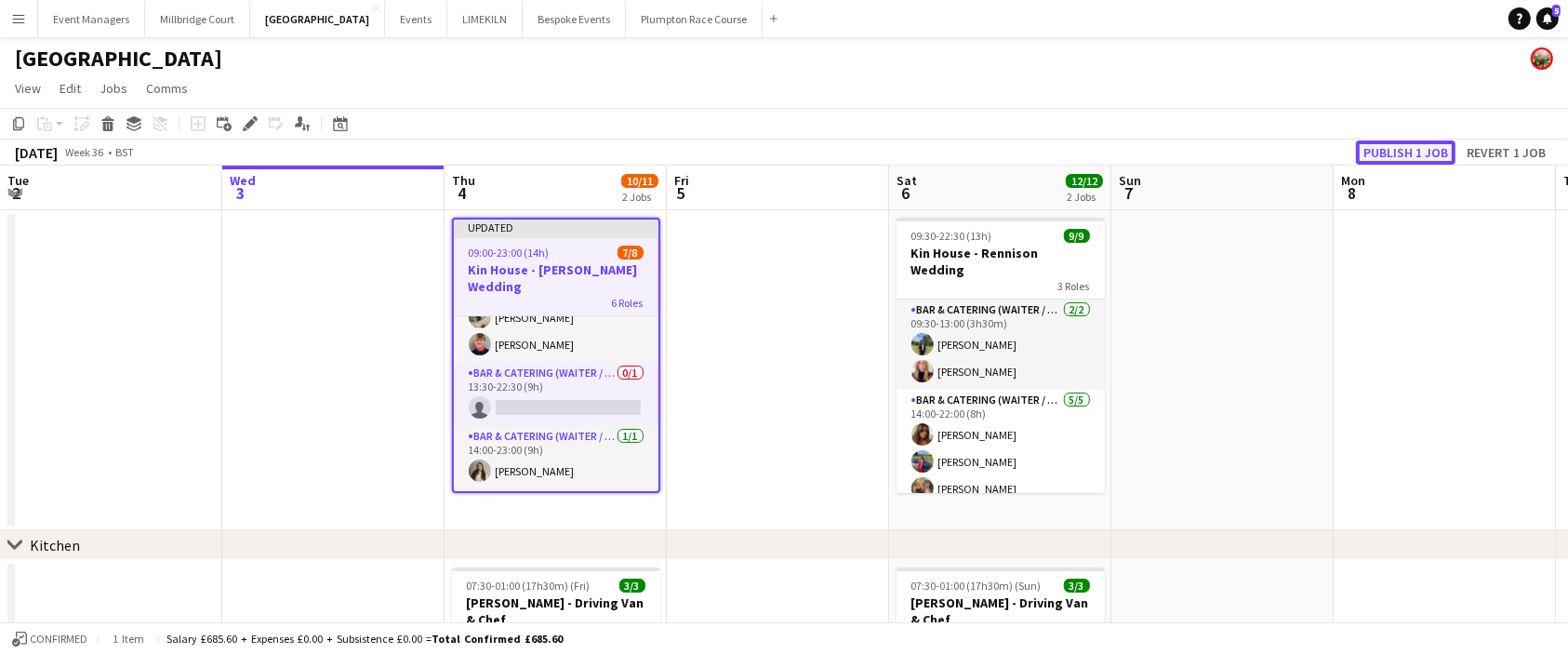
click at [1404, 157] on button "Publish 1 job" at bounding box center [1406, 152] width 99 height 24
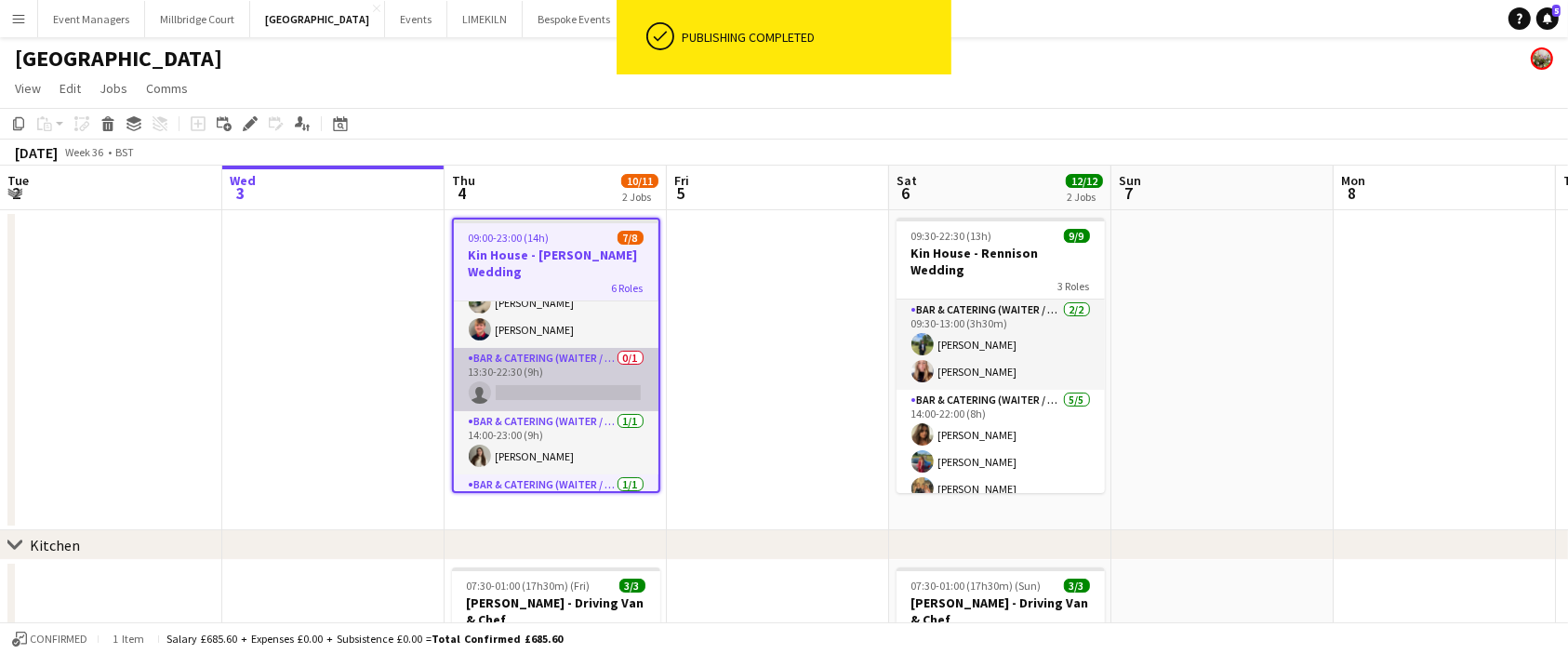
click at [556, 348] on app-card-role "Bar & Catering (Waiter / waitress) 0/1 13:30-22:30 (9h) single-neutral-actions" at bounding box center [556, 380] width 204 height 63
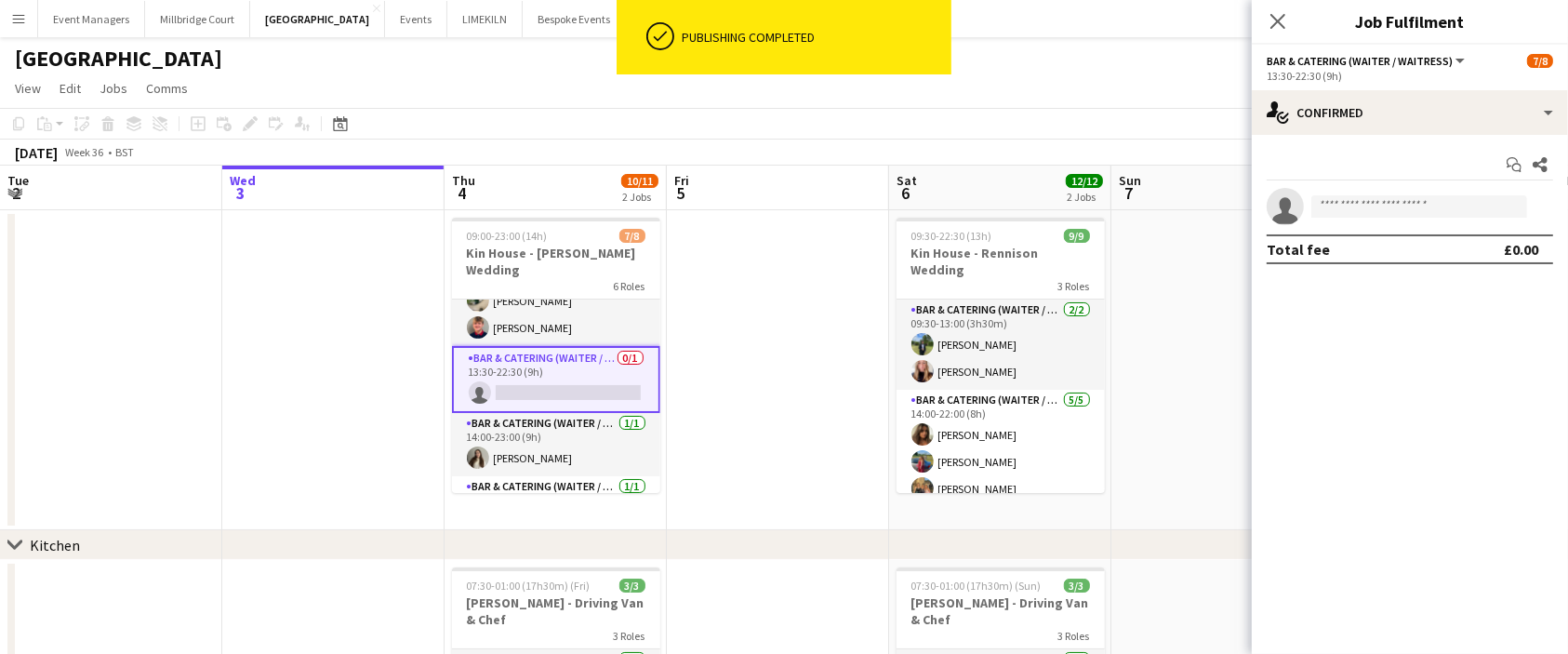
click at [1400, 192] on app-invite-slot "single-neutral-actions" at bounding box center [1409, 207] width 316 height 37
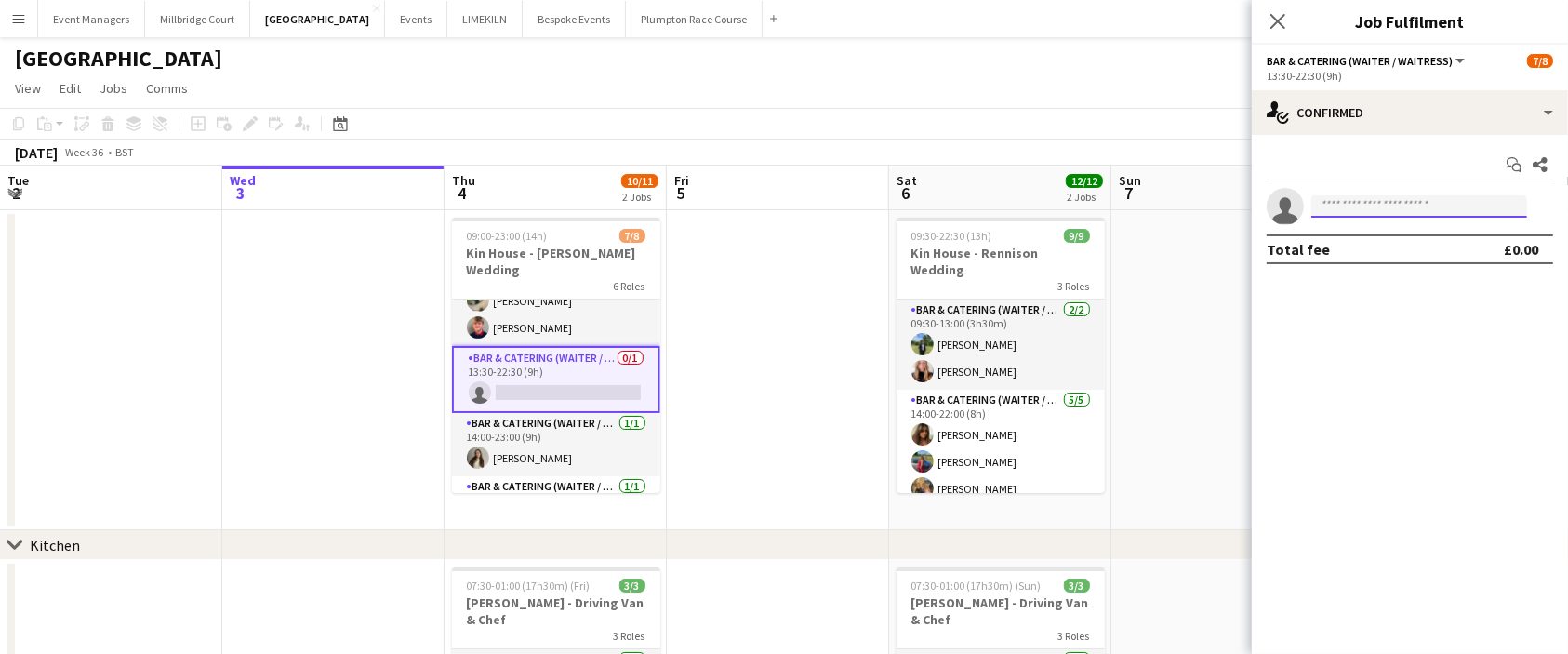
click at [1422, 202] on input at bounding box center [1420, 206] width 216 height 22
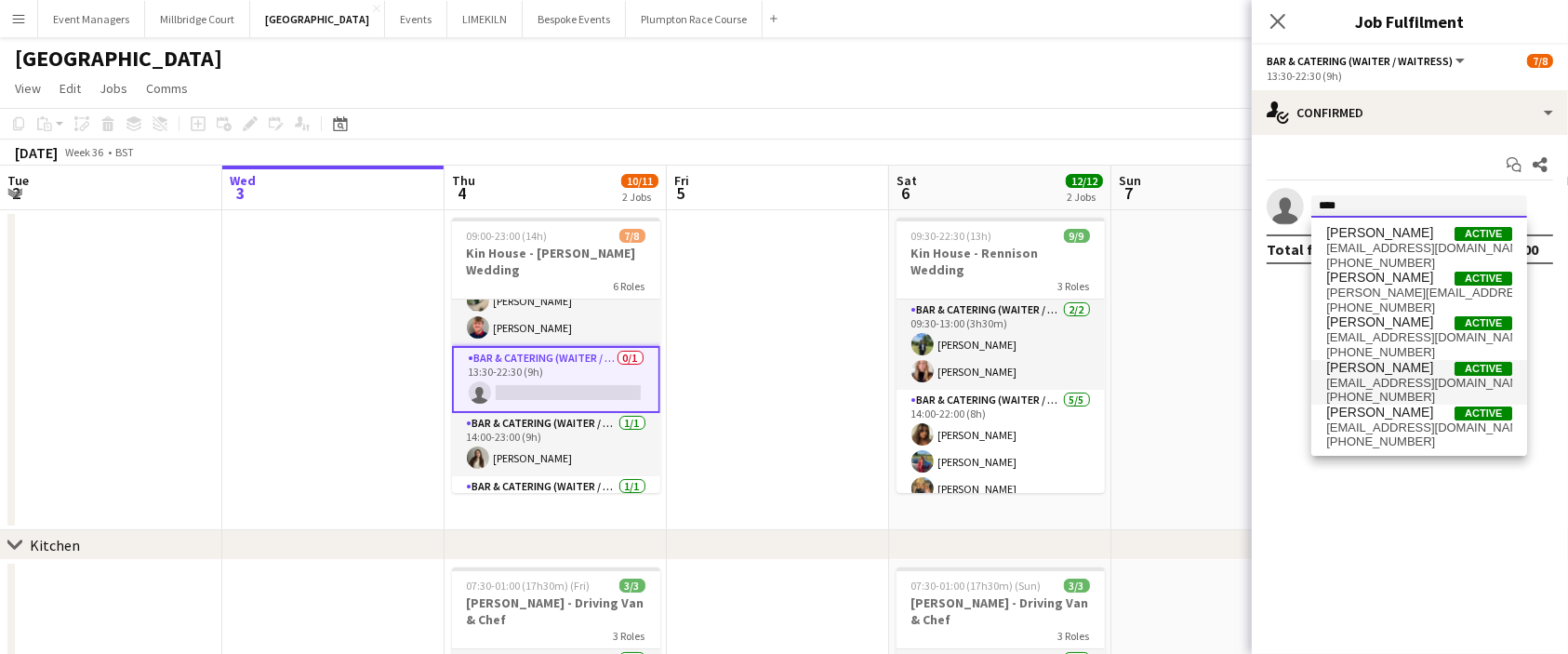
type input "****"
click at [1396, 370] on span "[PERSON_NAME]" at bounding box center [1380, 368] width 107 height 16
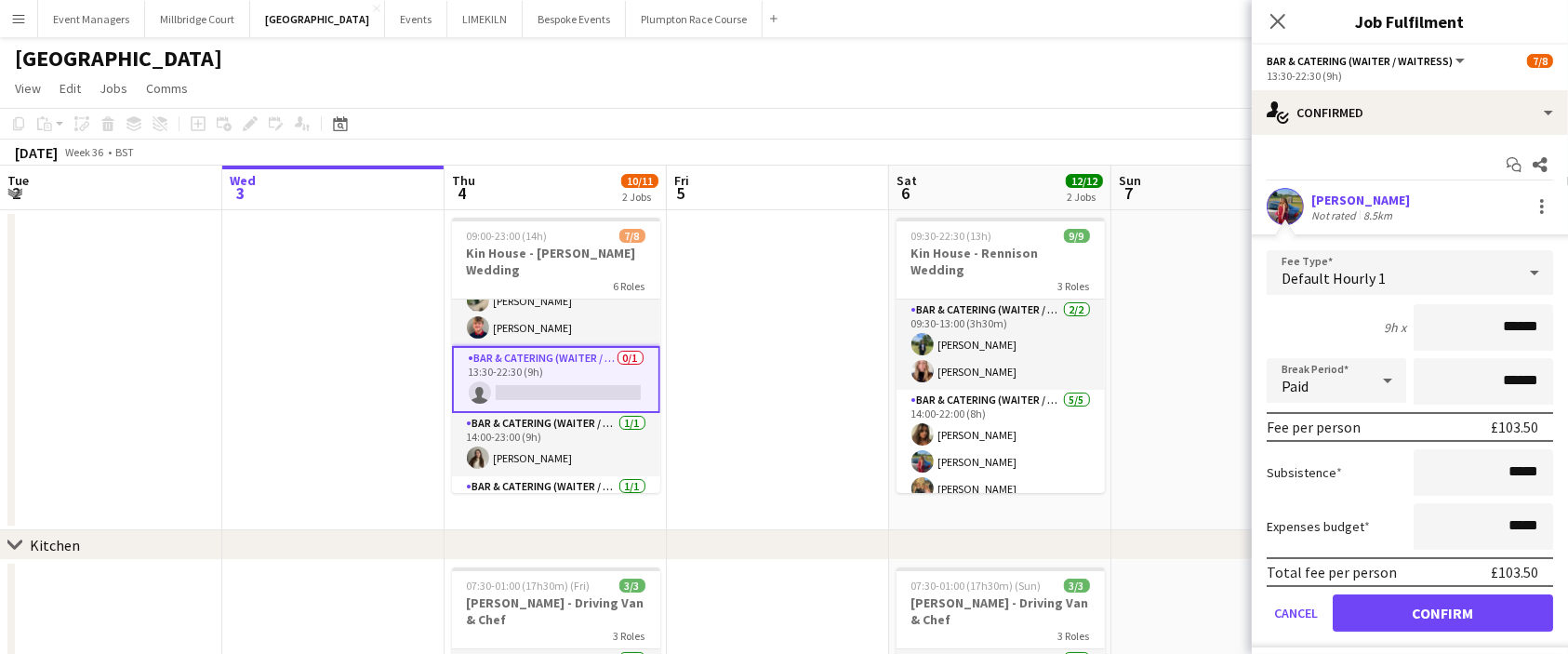
type input "******"
click at [1433, 607] on button "Confirm" at bounding box center [1443, 613] width 221 height 37
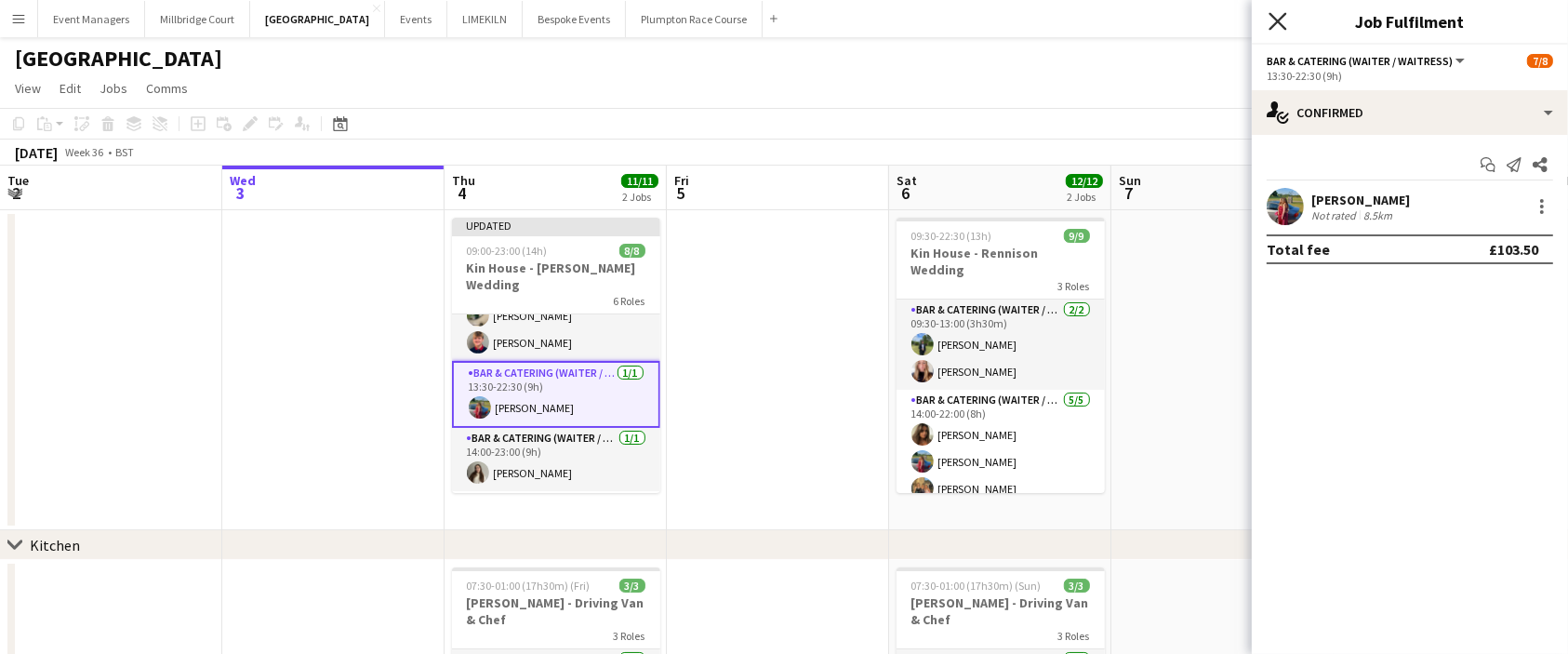
click at [1280, 20] on icon at bounding box center [1278, 21] width 17 height 17
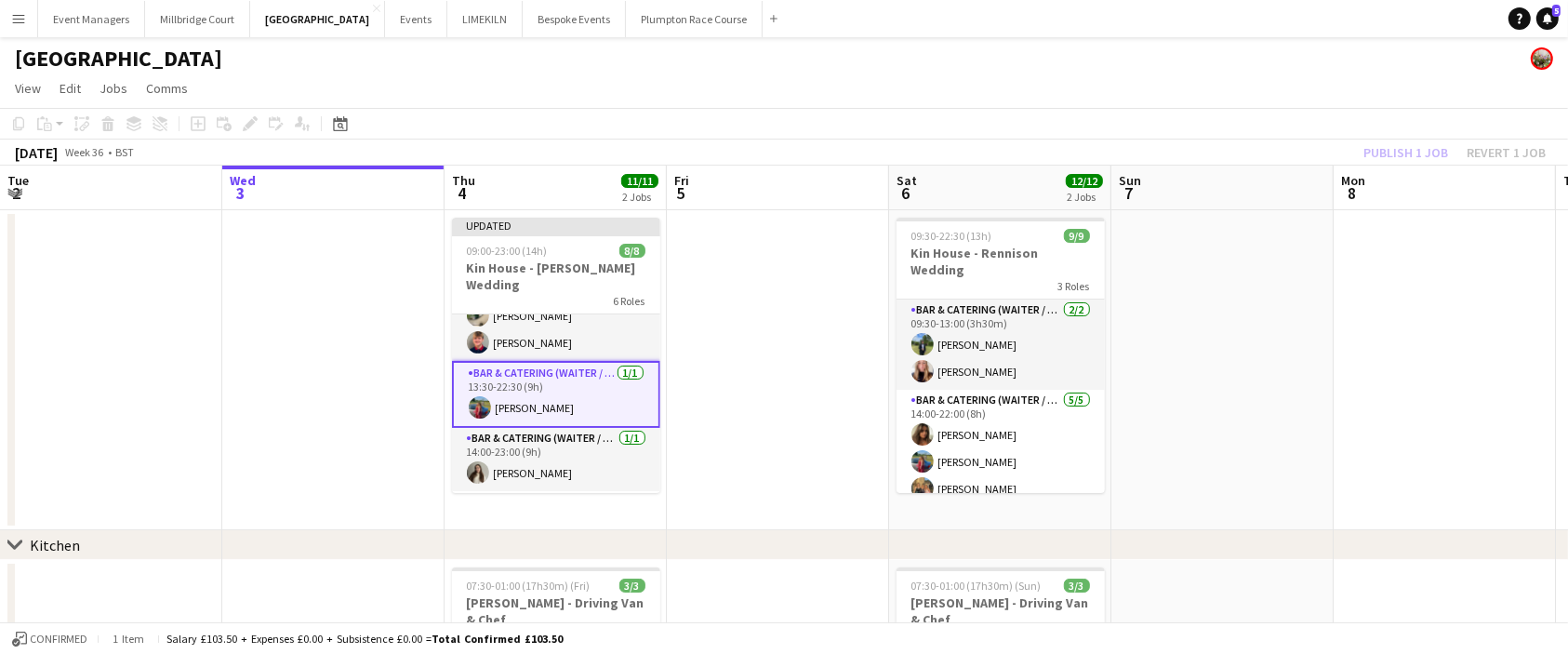
click at [1402, 161] on div "Publish 1 job Revert 1 job" at bounding box center [1455, 152] width 227 height 24
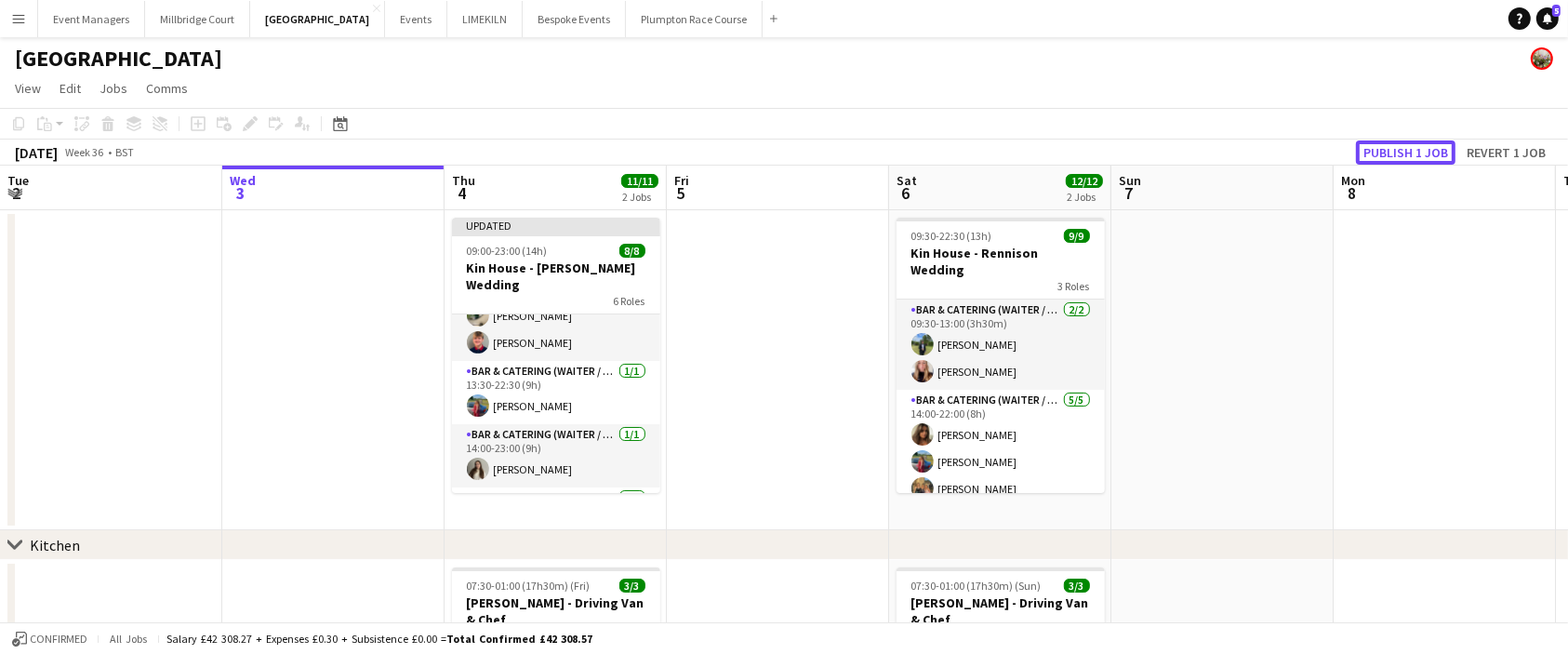
click at [1402, 161] on button "Publish 1 job" at bounding box center [1406, 152] width 99 height 24
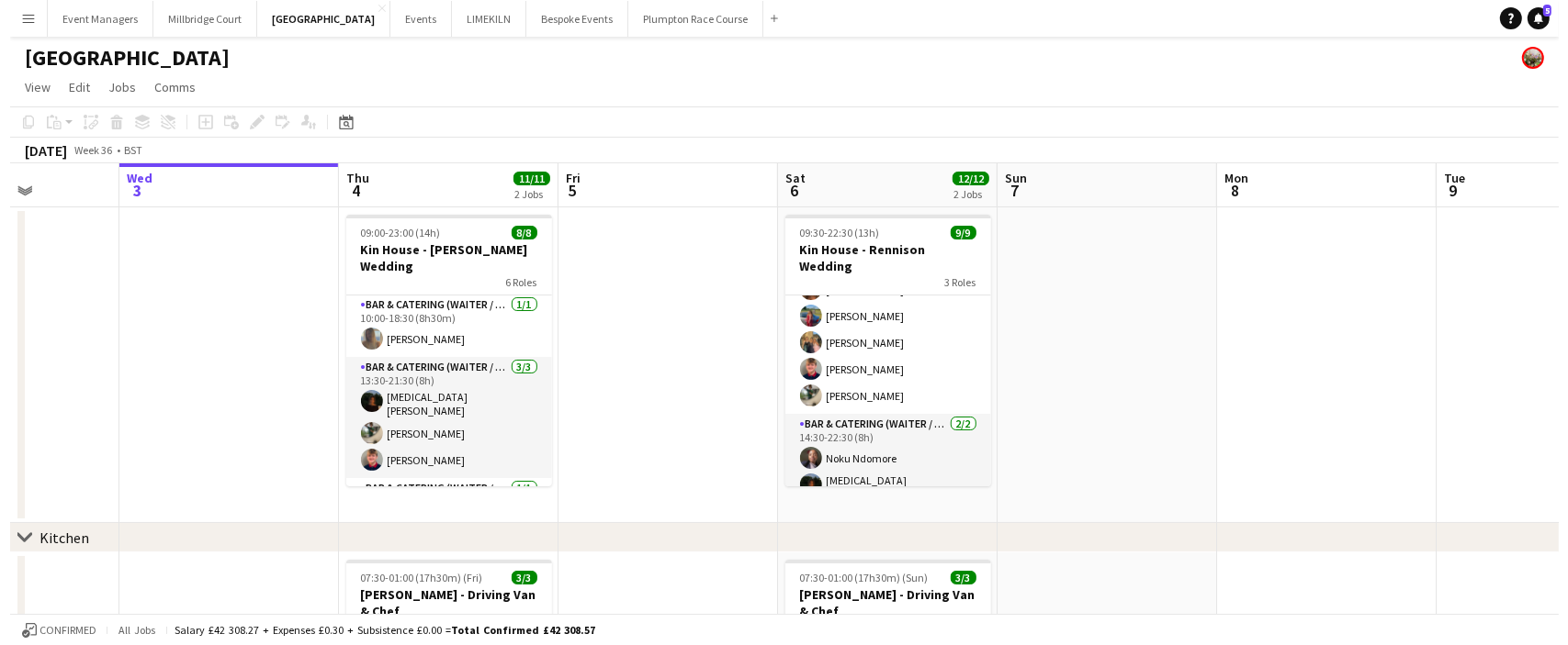
scroll to position [0, 0]
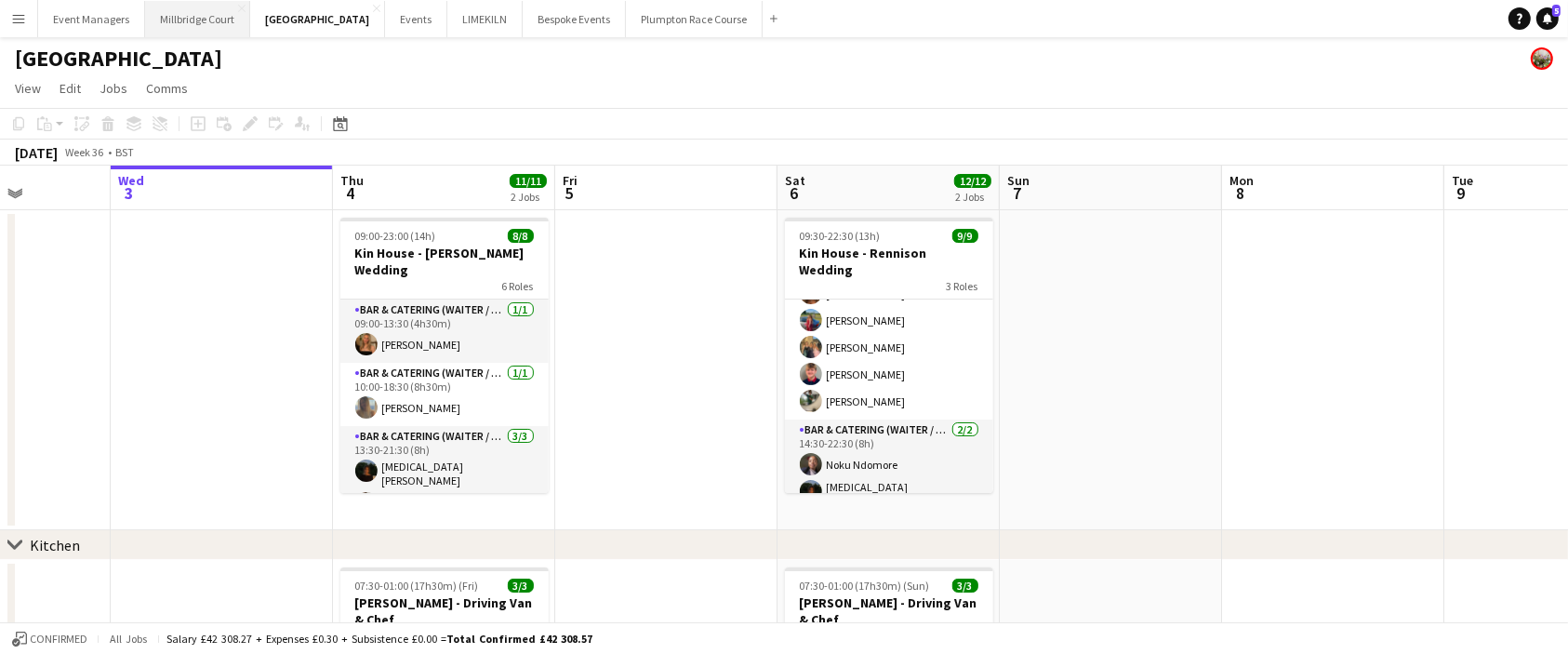
click at [158, 16] on button "[GEOGRAPHIC_DATA]" at bounding box center [198, 19] width 105 height 36
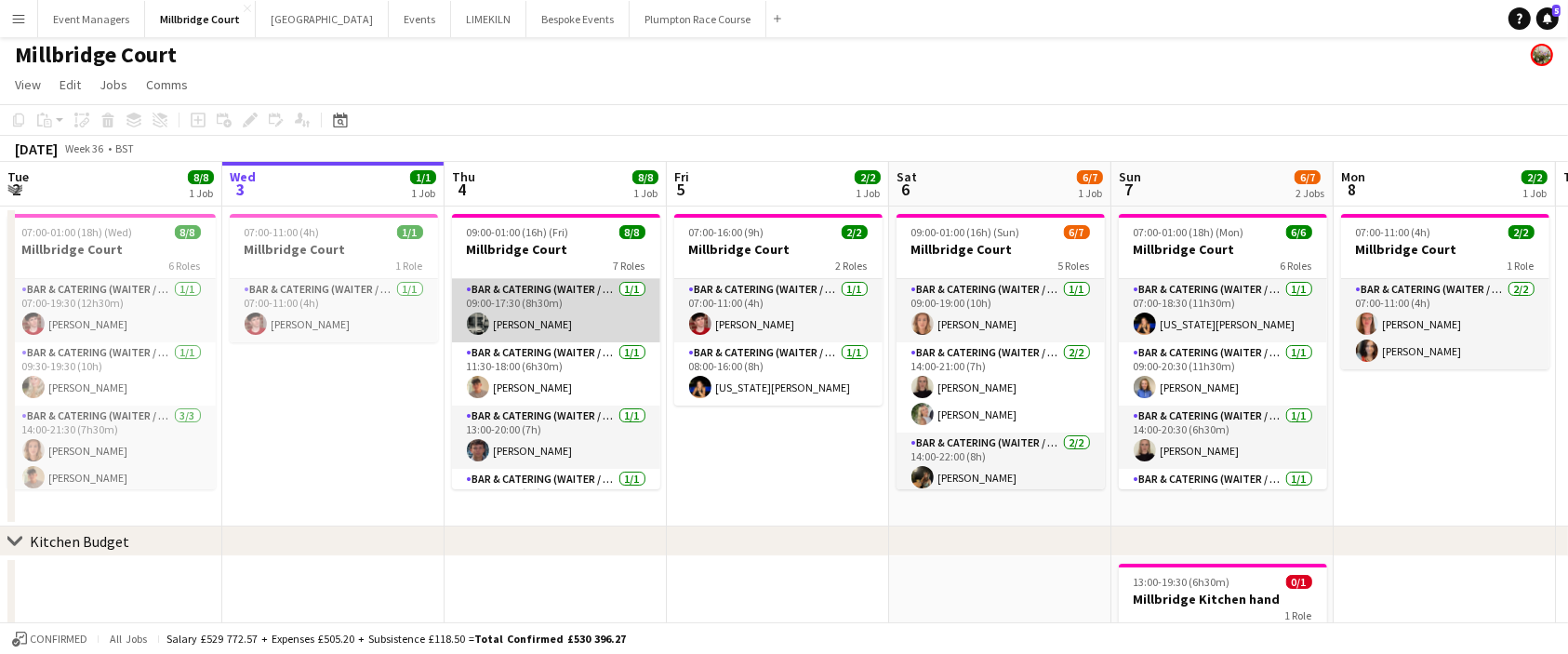
click at [535, 328] on app-card-role "Bar & Catering (Waiter / waitress) [DATE] 09:00-17:30 (8h30m) [PERSON_NAME]" at bounding box center [556, 311] width 208 height 63
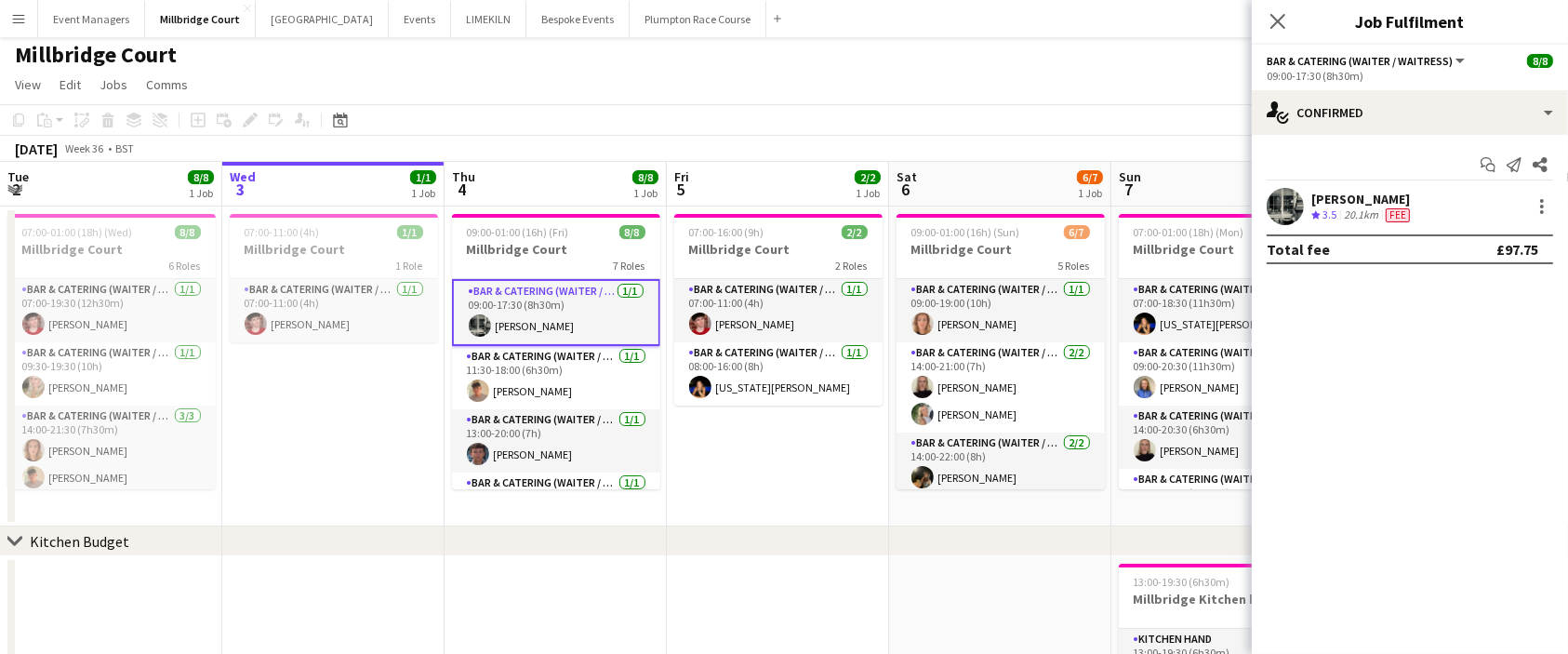
click at [1287, 195] on app-user-avatar at bounding box center [1285, 207] width 37 height 37
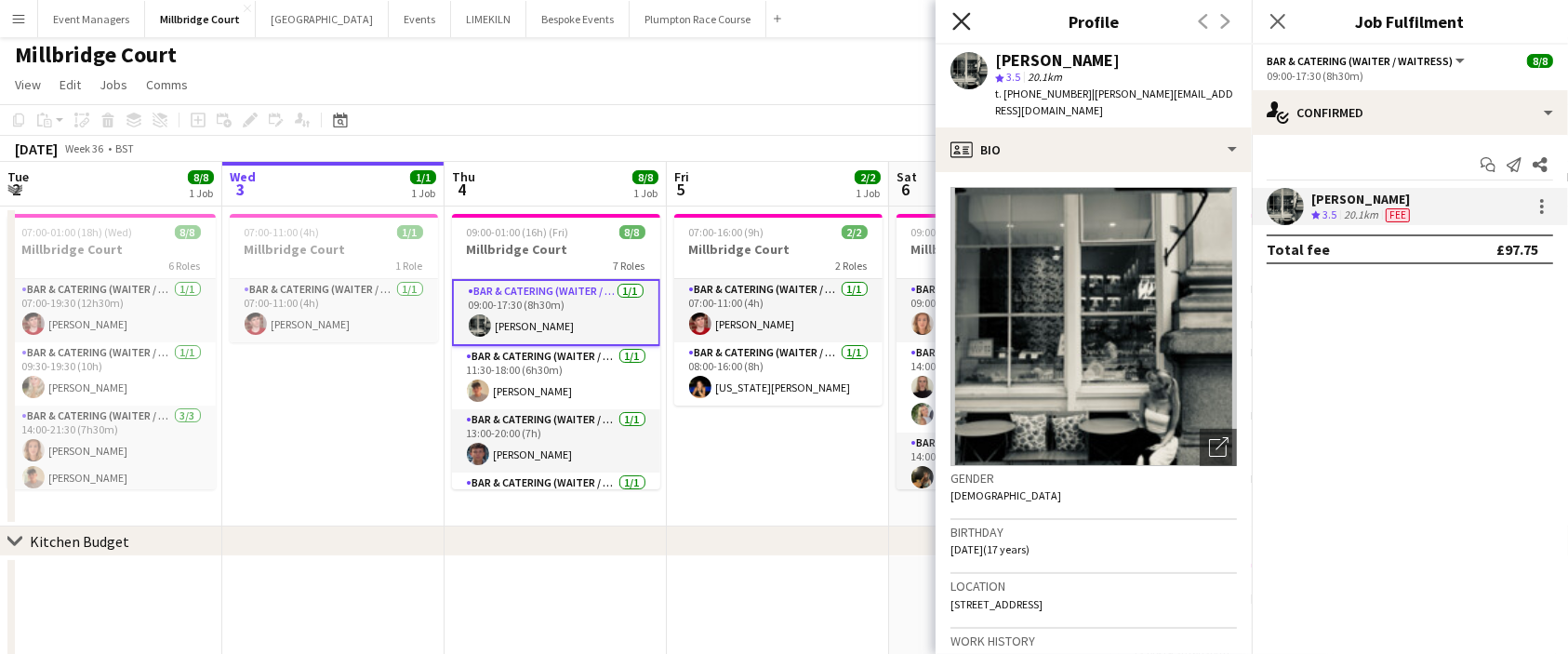
click at [966, 26] on icon "Close pop-in" at bounding box center [961, 21] width 17 height 17
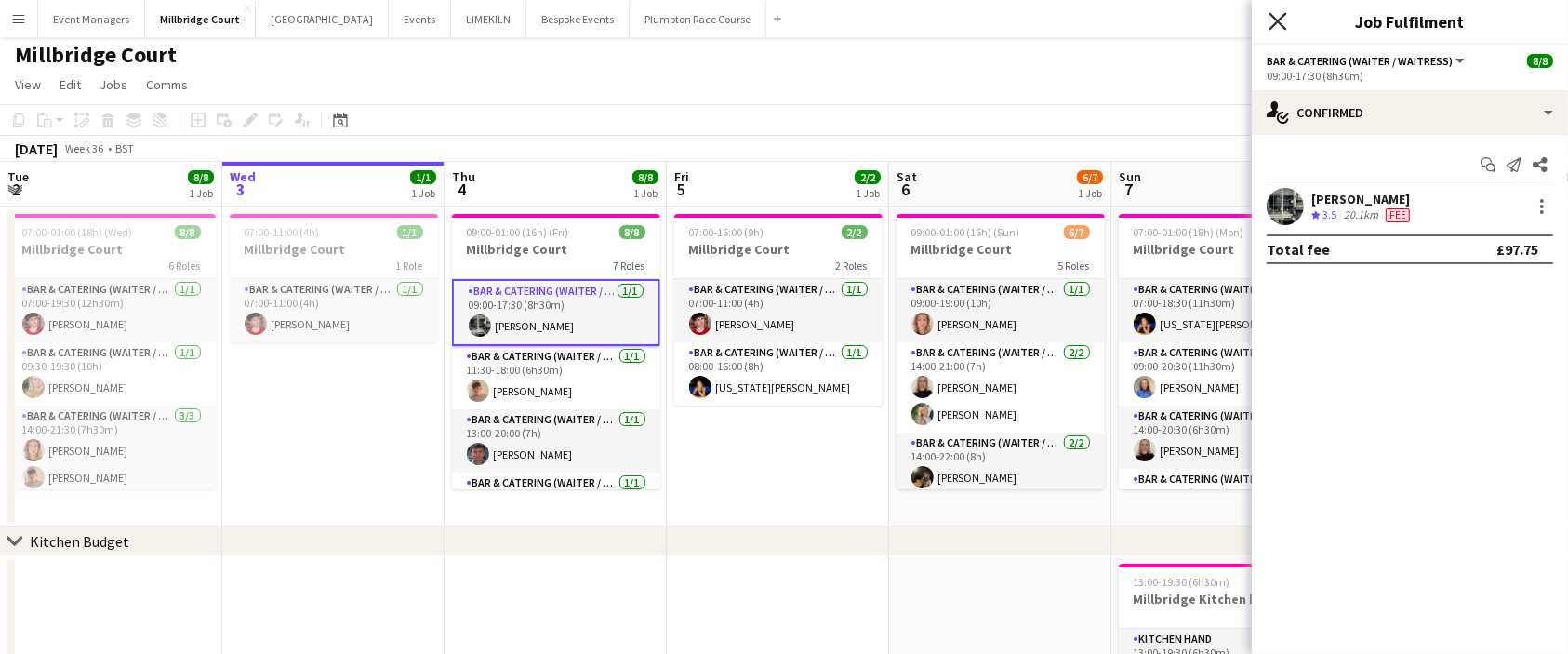
click at [1280, 26] on icon "Close pop-in" at bounding box center [1278, 21] width 17 height 17
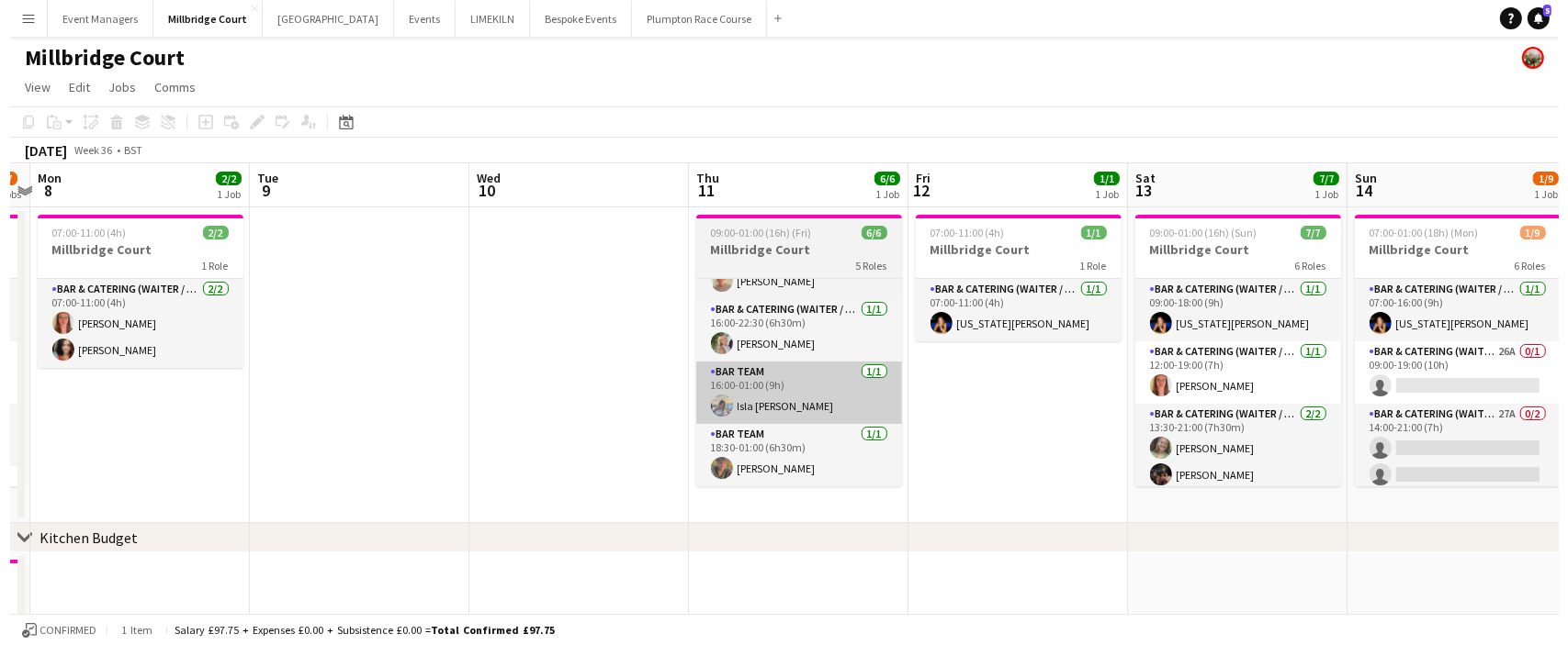
scroll to position [0, 574]
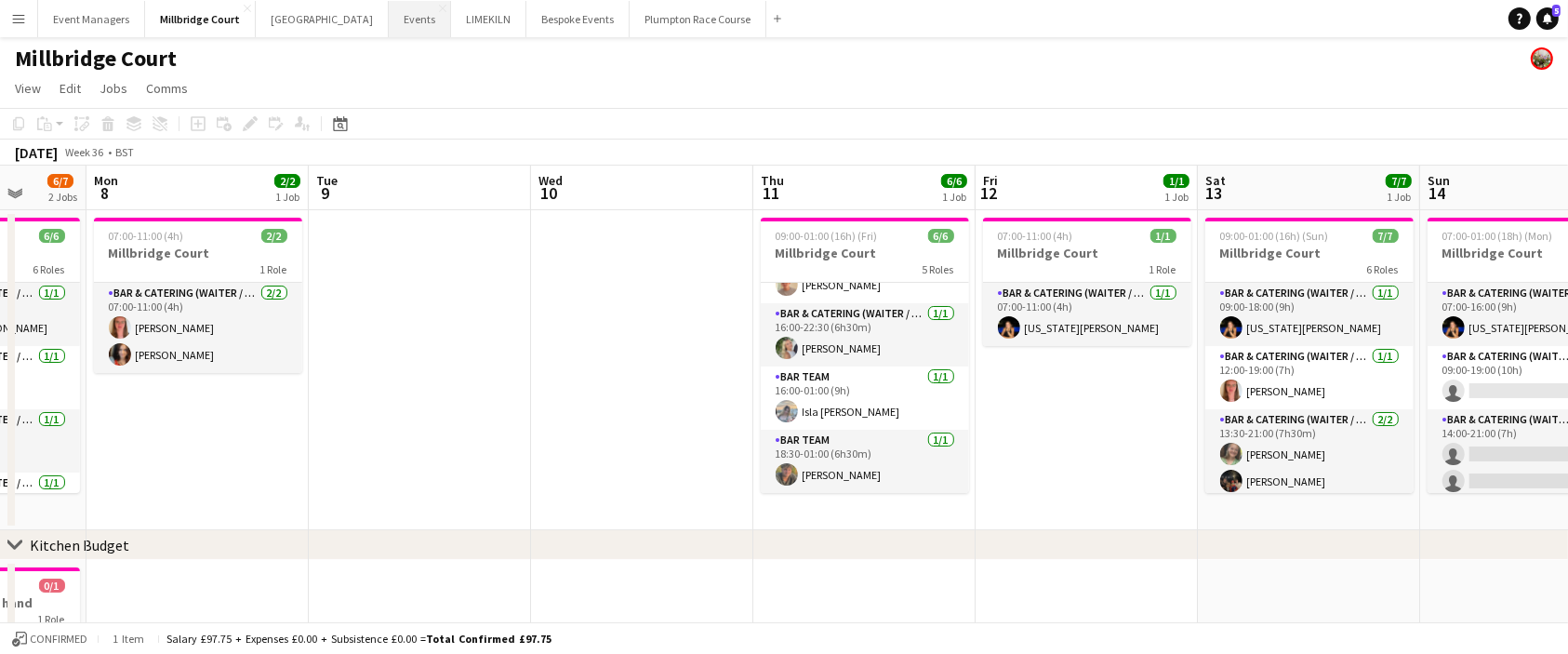
click at [389, 13] on button "Events Close" at bounding box center [419, 19] width 62 height 36
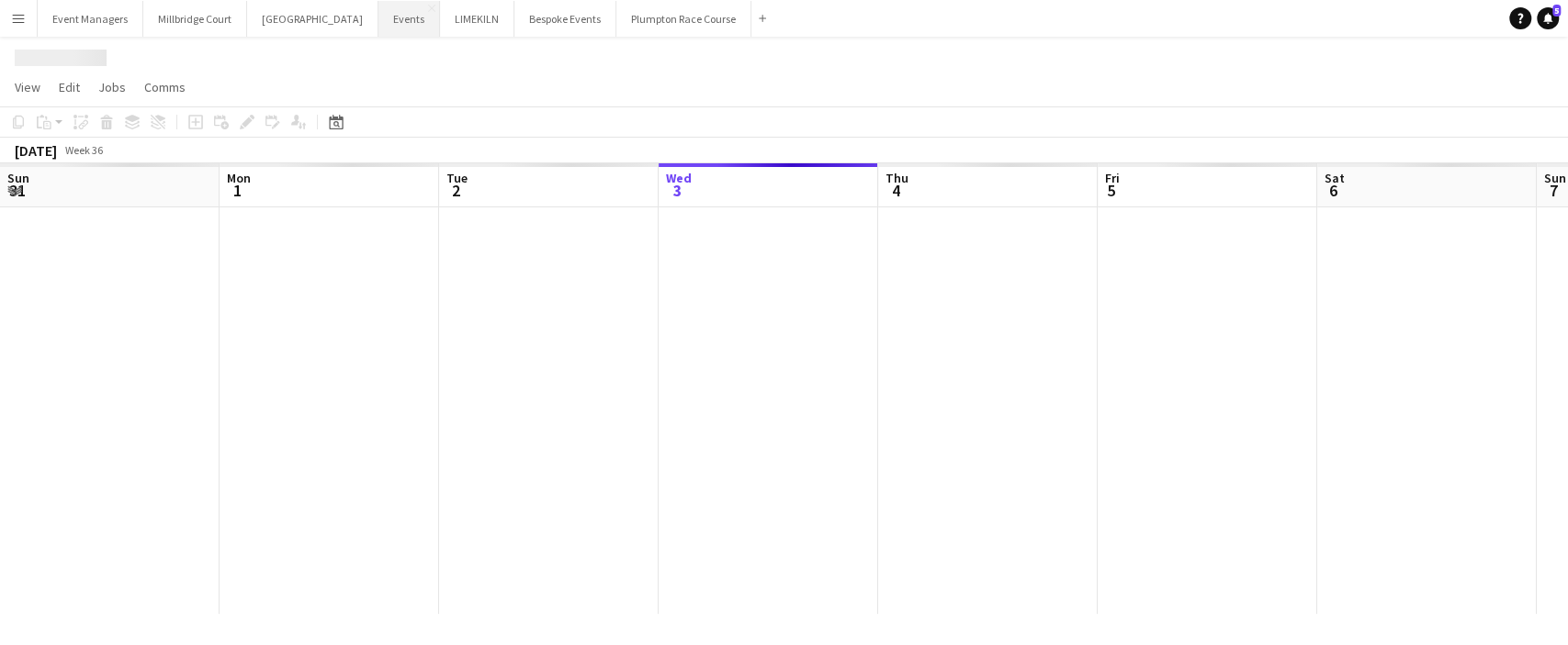
scroll to position [0, 439]
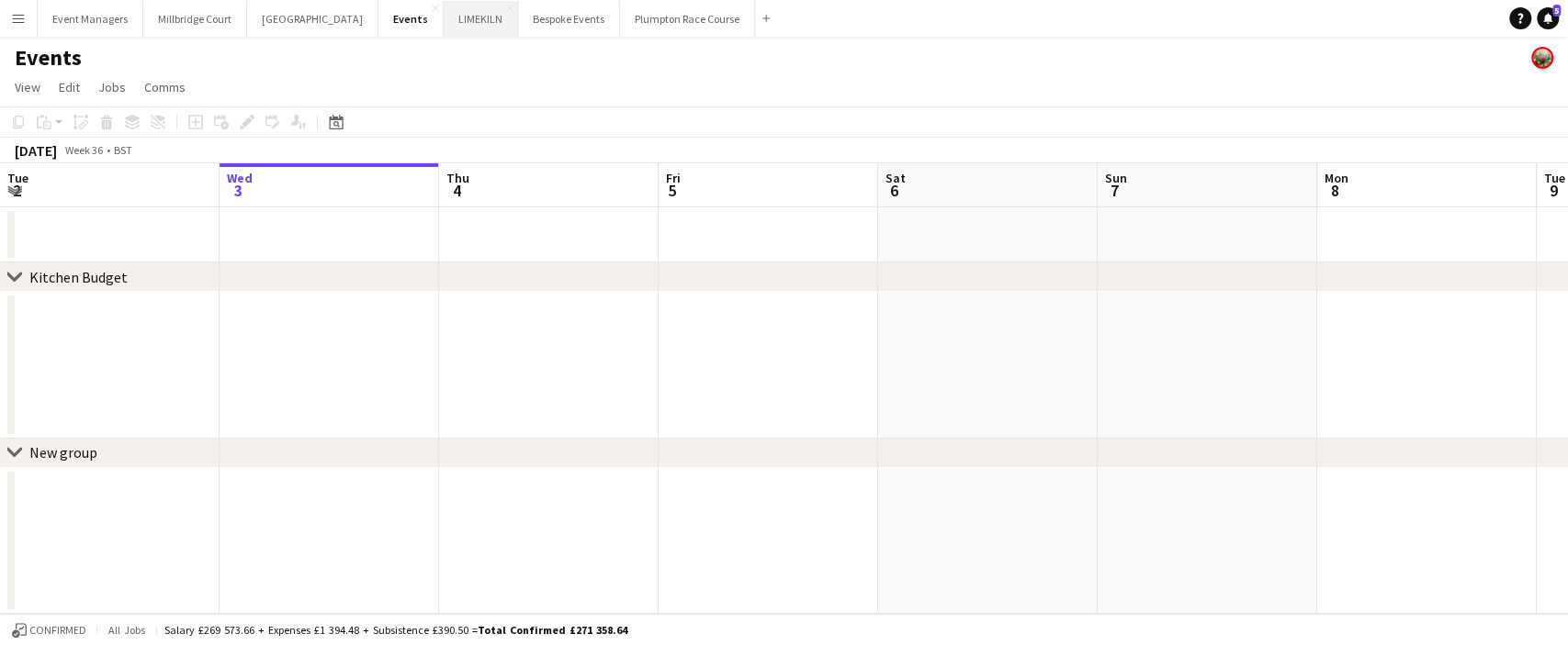
click at [443, 14] on button "LIMEKILN Close" at bounding box center [480, 19] width 75 height 36
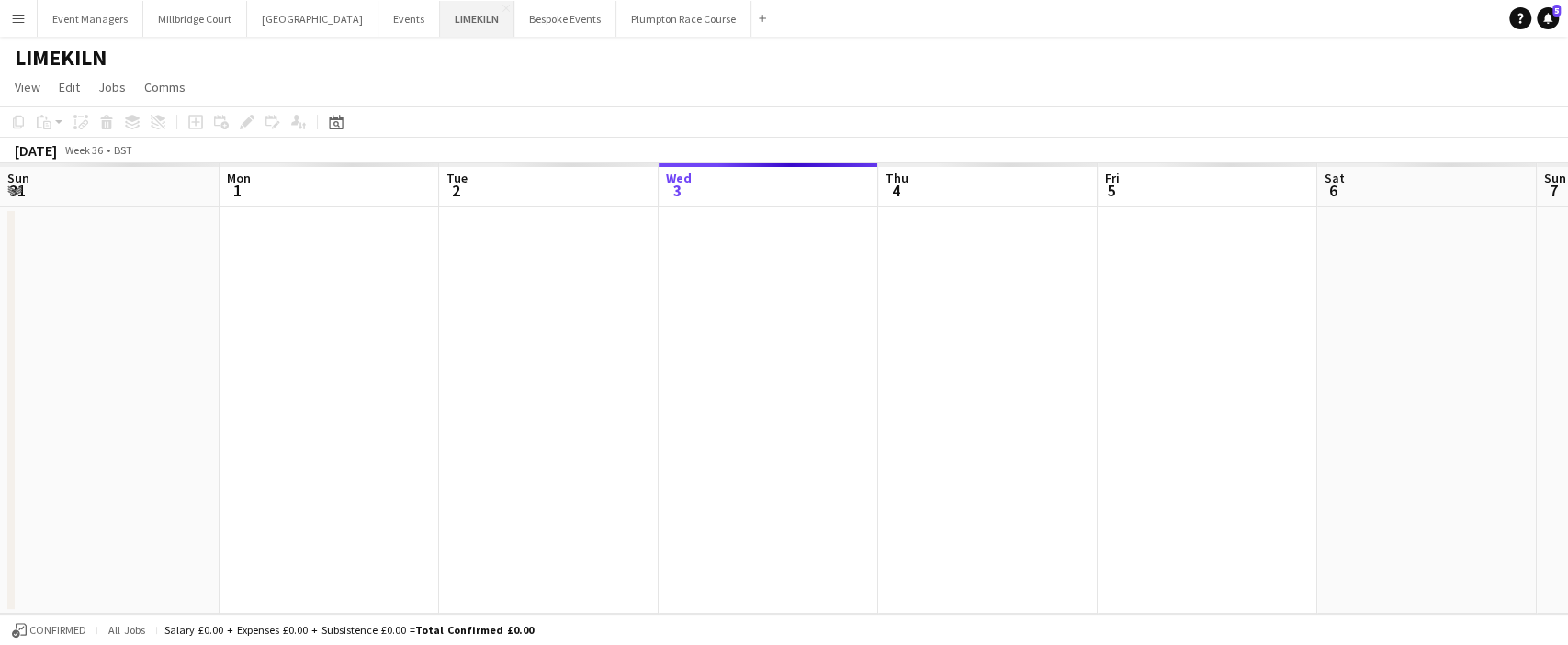
scroll to position [0, 439]
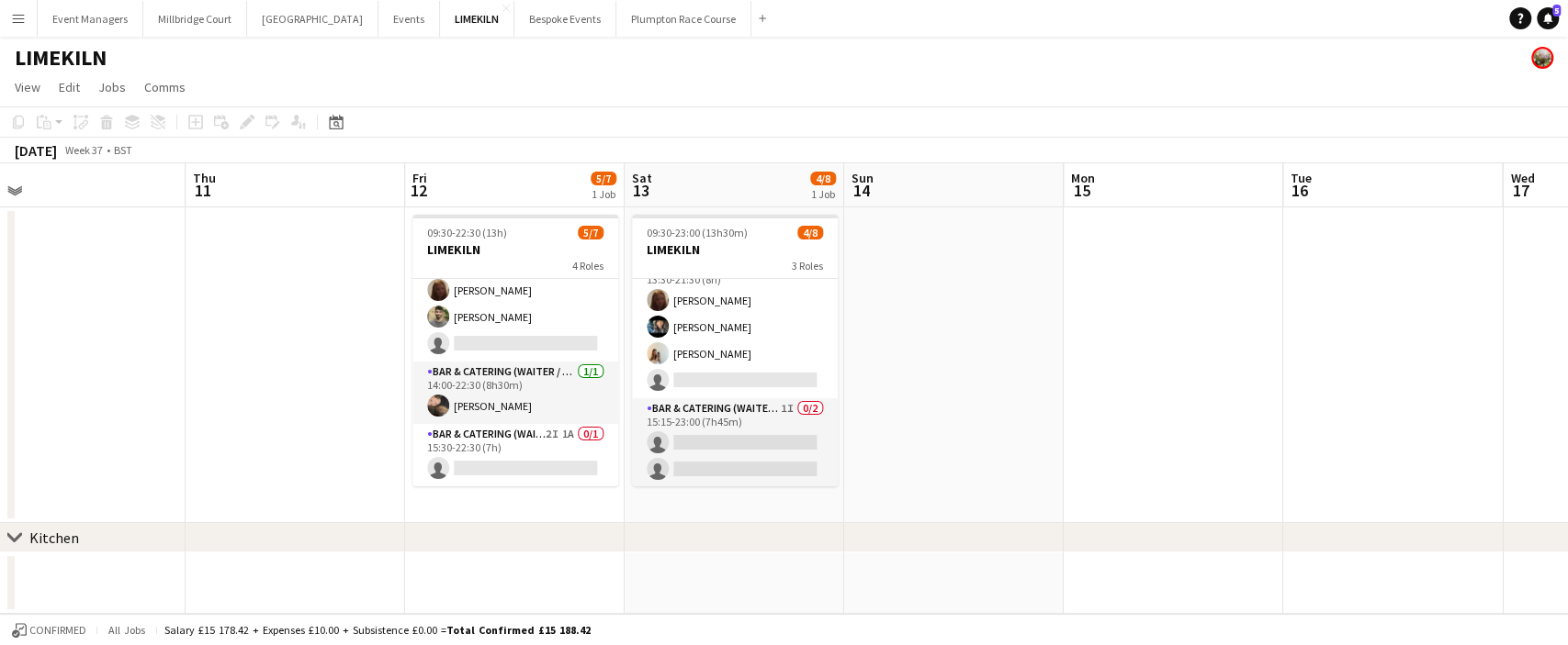
scroll to position [111, 0]
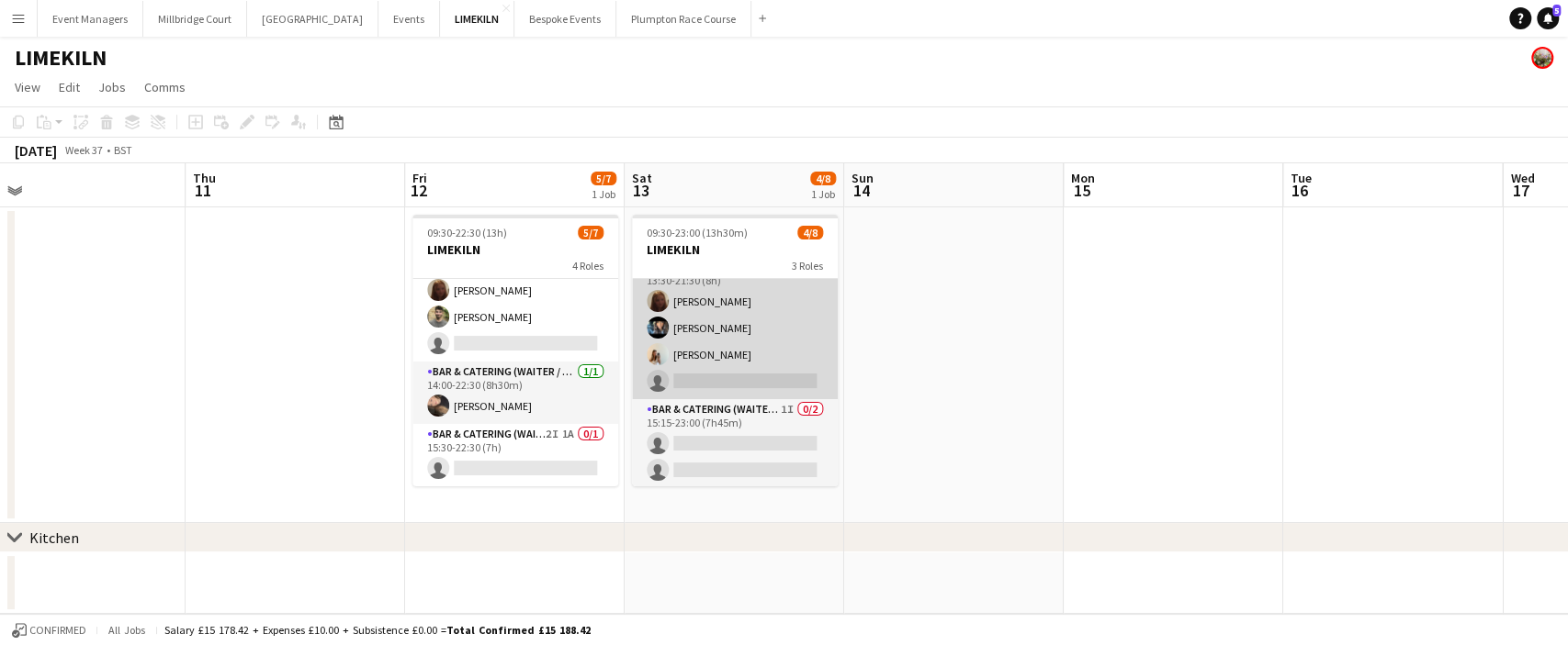
click at [715, 361] on app-card-role "Bar & Catering (Waiter / waitress) 3/4 13:30-21:30 (8h) Maddie Leader Lydia Cam…" at bounding box center [735, 328] width 206 height 142
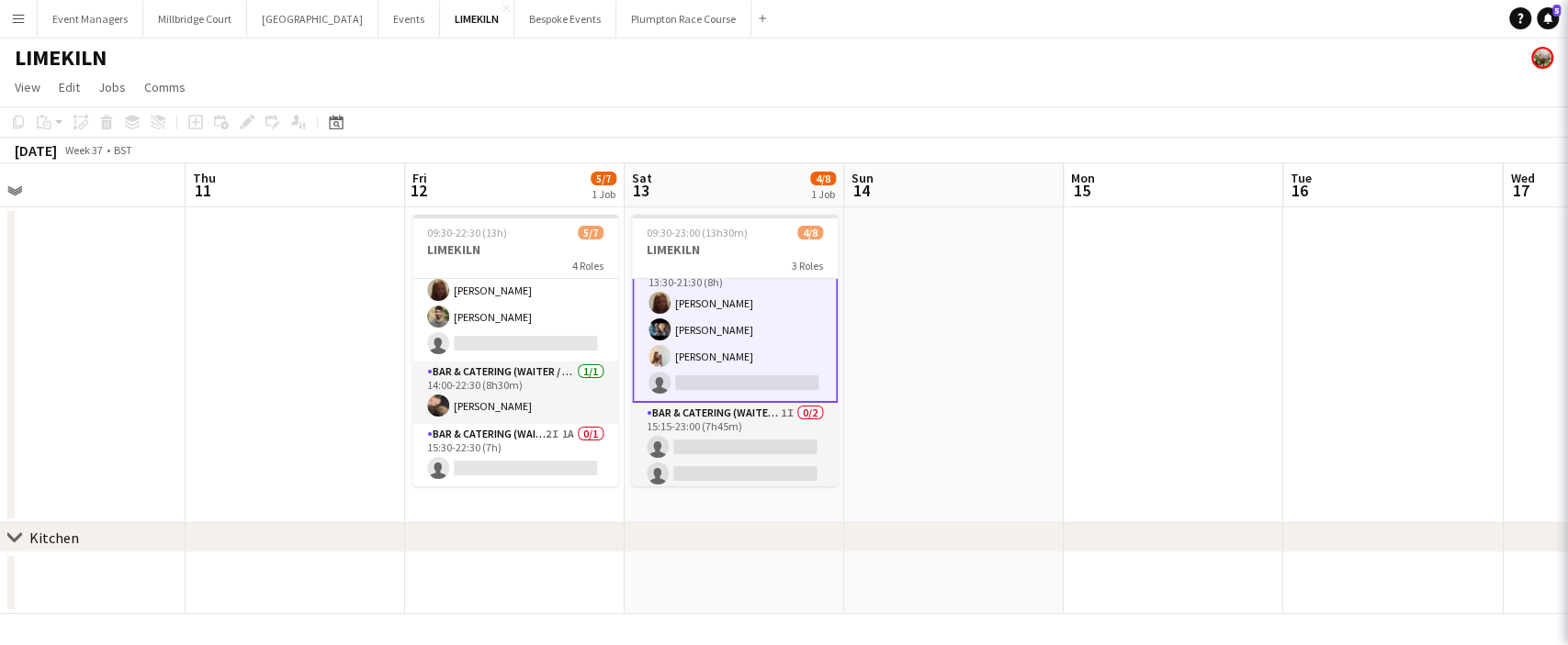
scroll to position [113, 0]
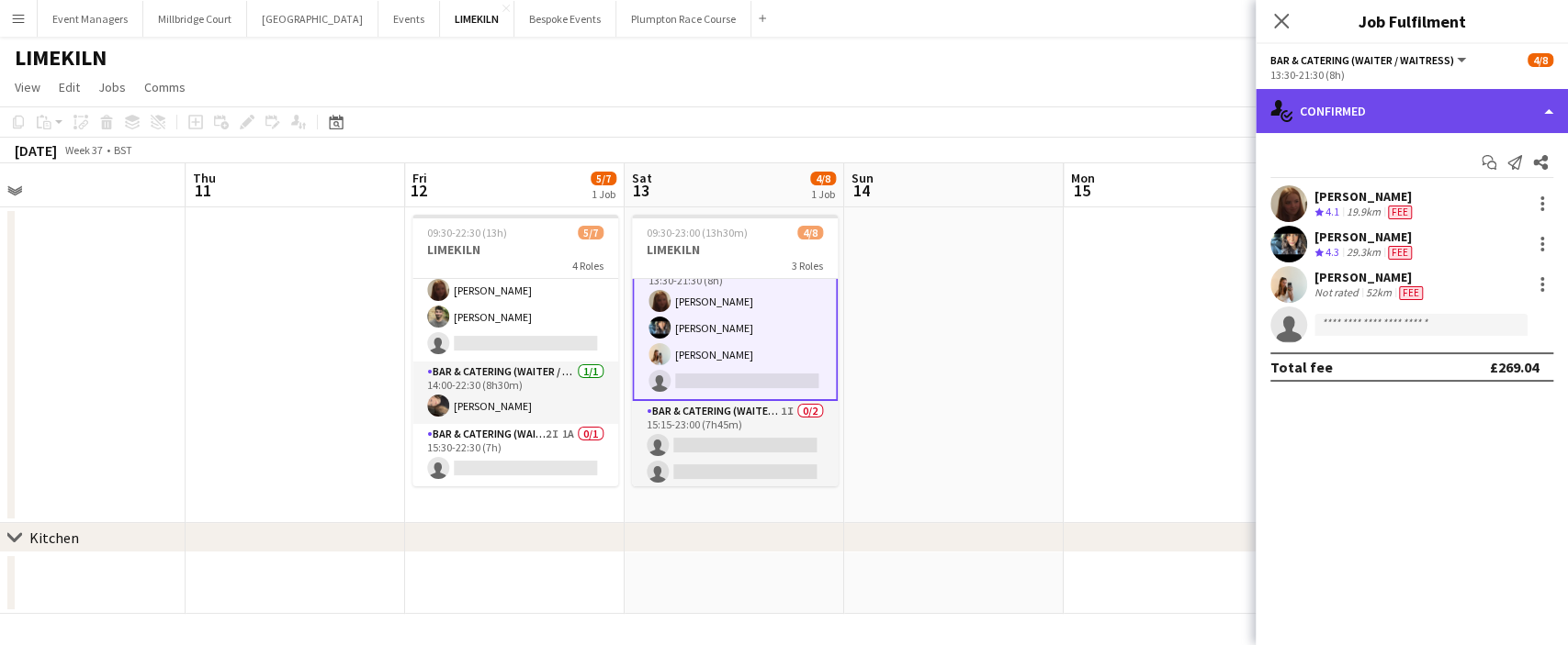
click at [1359, 126] on div "single-neutral-actions-check-2 Confirmed" at bounding box center [1411, 110] width 312 height 44
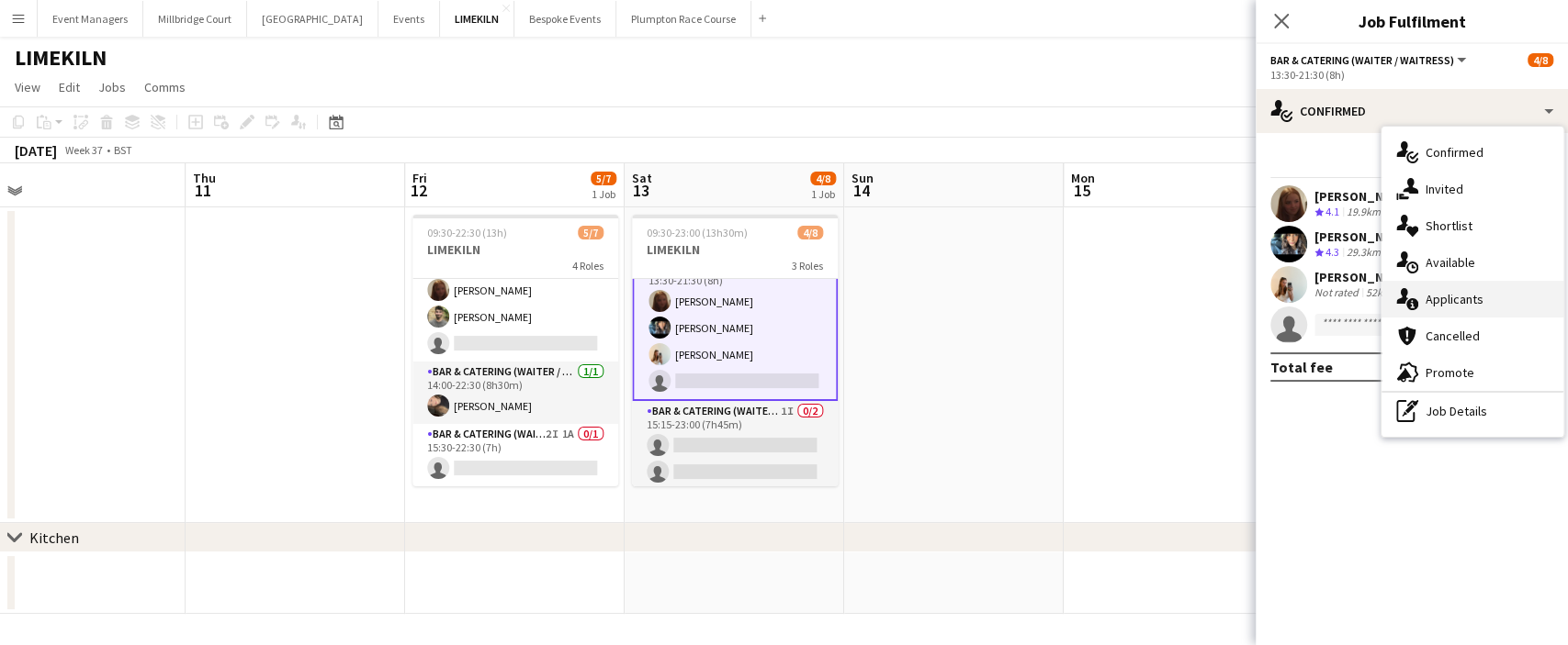
click at [1465, 293] on span "Applicants" at bounding box center [1454, 300] width 58 height 17
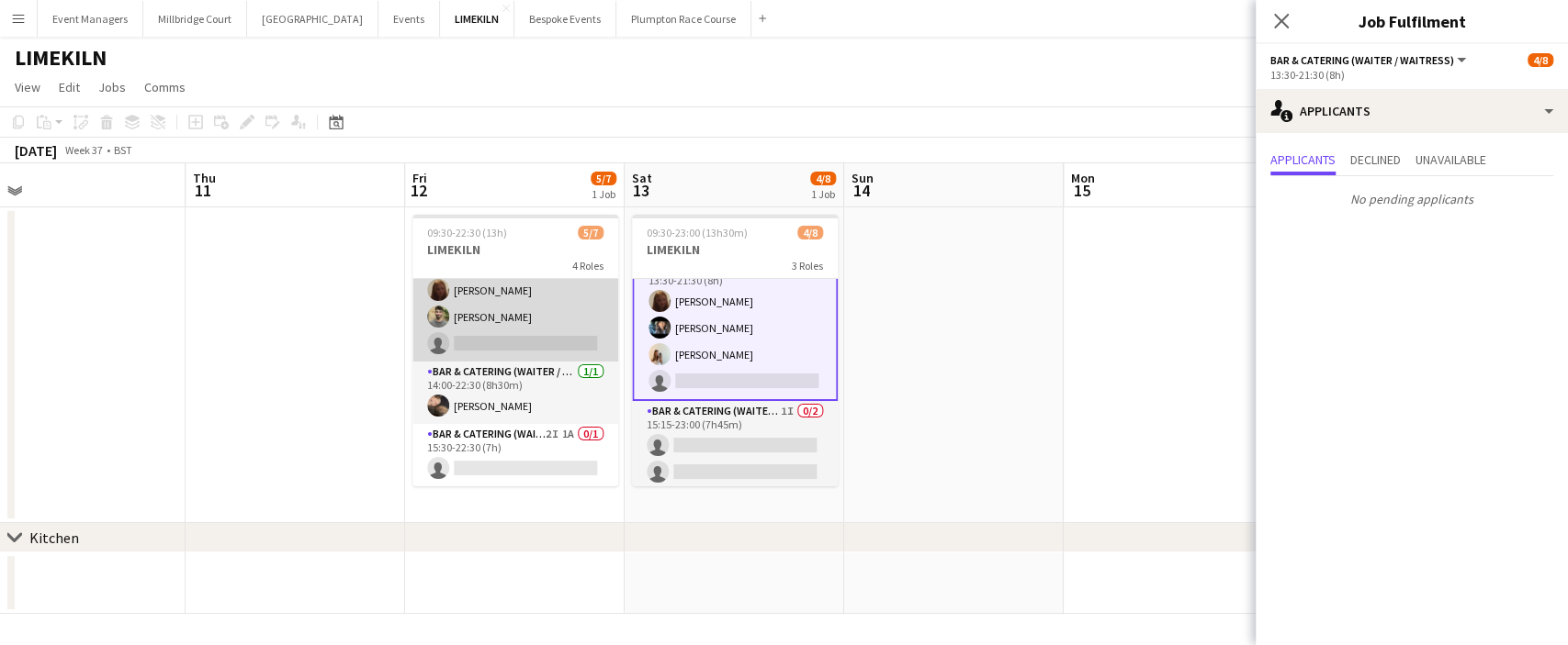
click at [450, 329] on app-card-role "Bar & Catering (Waiter / waitress) 3I 3A 2/3 14:00-21:30 (7h30m) Maddie Leader …" at bounding box center [515, 304] width 206 height 116
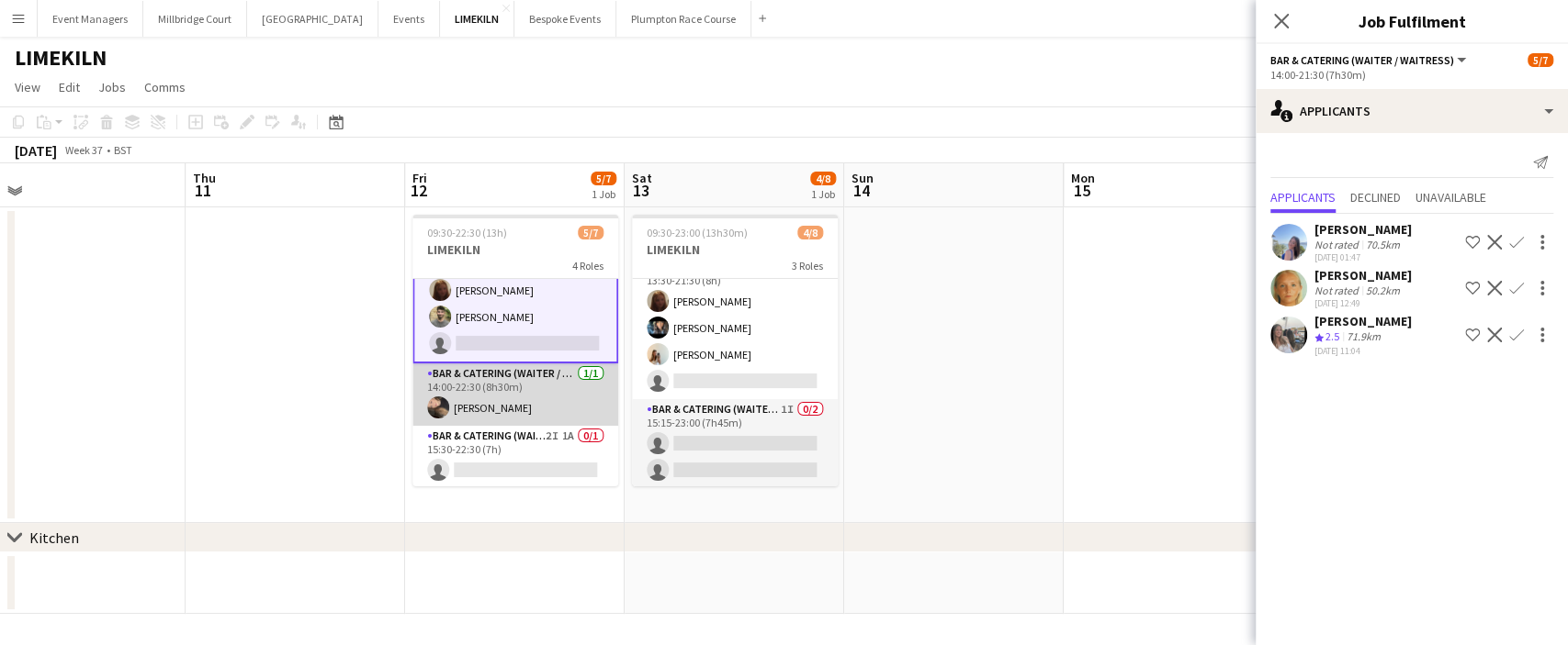
scroll to position [124, 0]
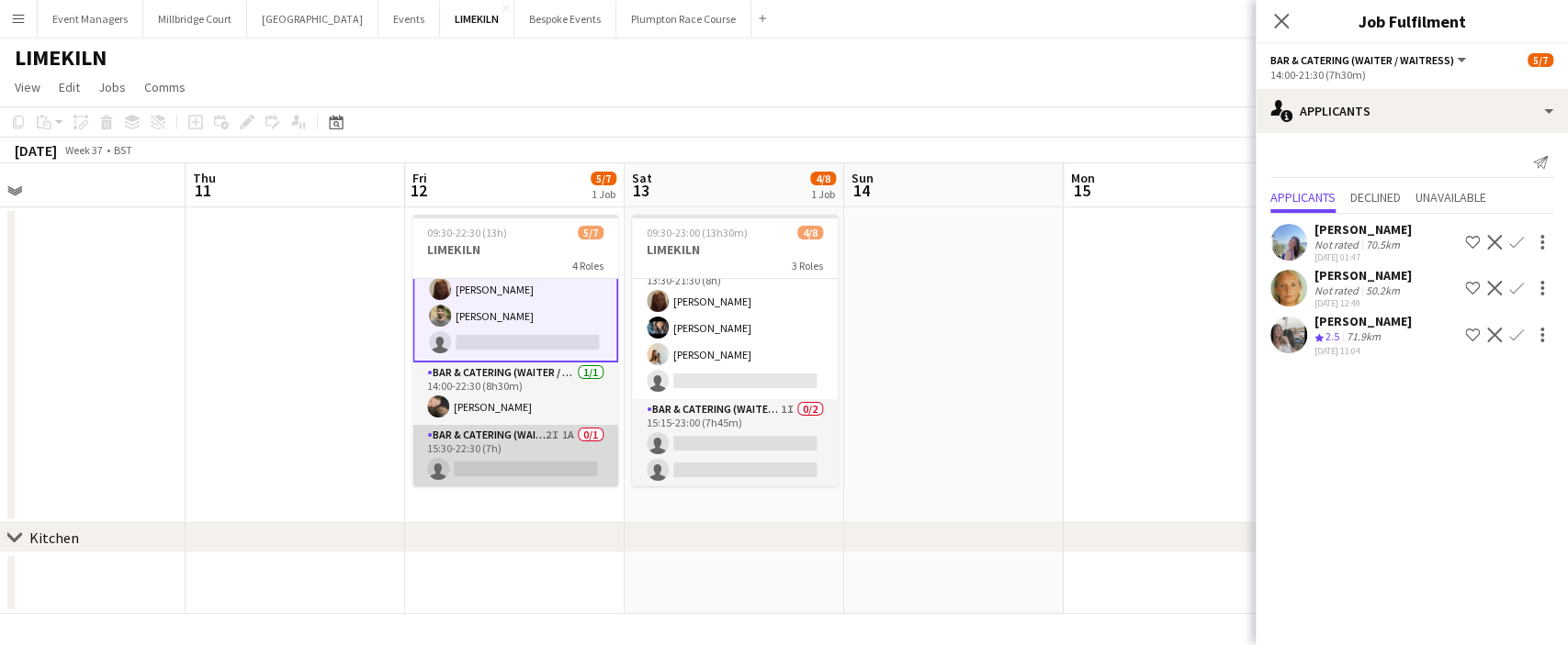
click at [504, 452] on app-card-role "Bar & Catering (Waiter / waitress) 2I 1A 0/1 15:30-22:30 (7h) single-neutral-ac…" at bounding box center [515, 456] width 206 height 62
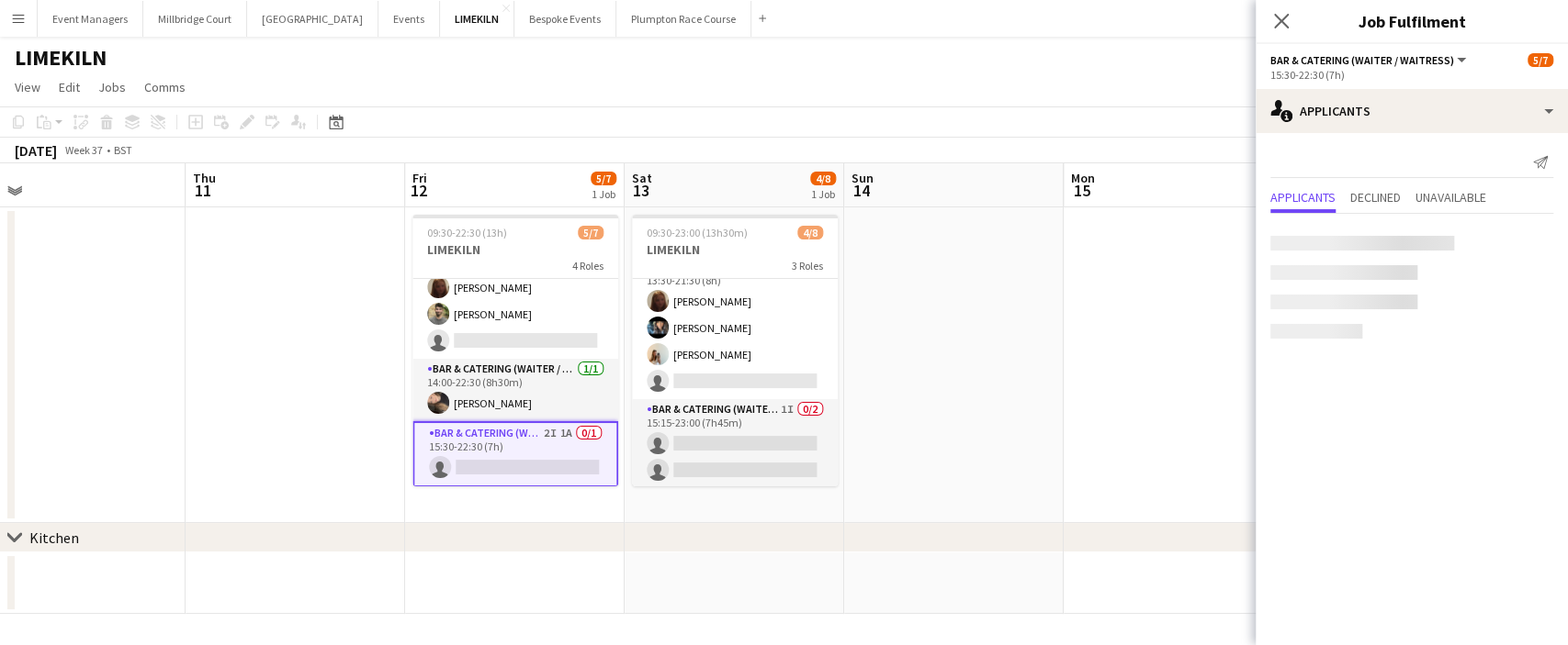
scroll to position [124, 0]
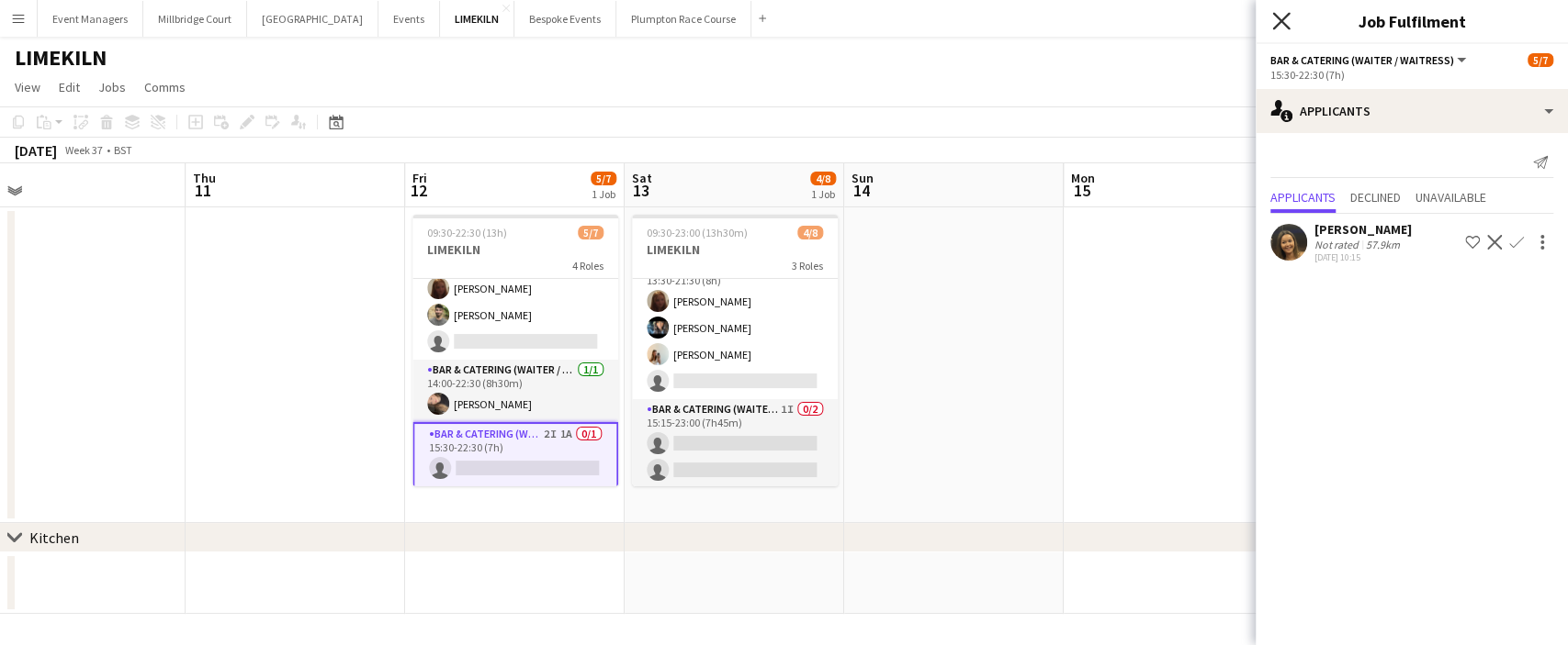
click at [1286, 18] on icon "Close pop-in" at bounding box center [1280, 21] width 17 height 17
